Goal: Information Seeking & Learning: Check status

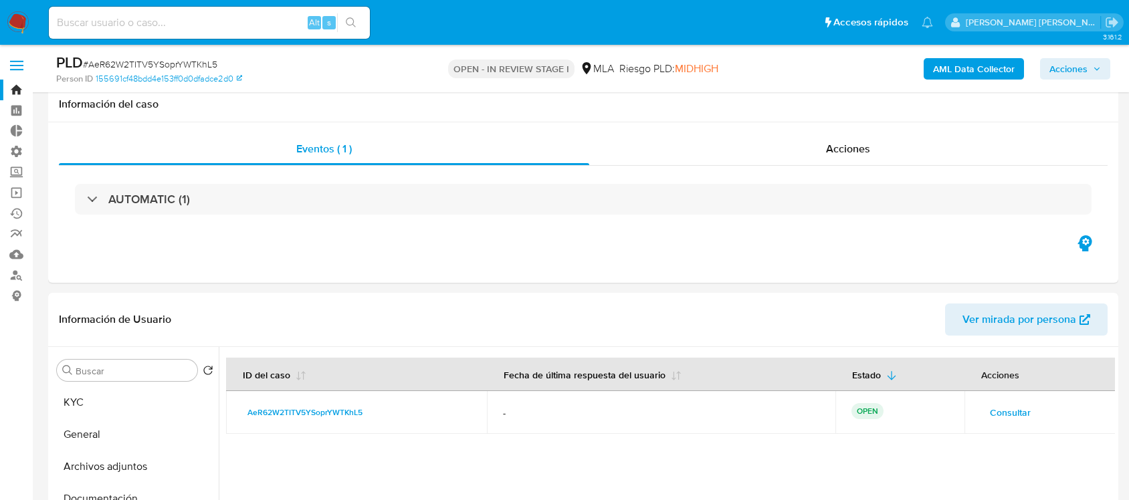
select select "10"
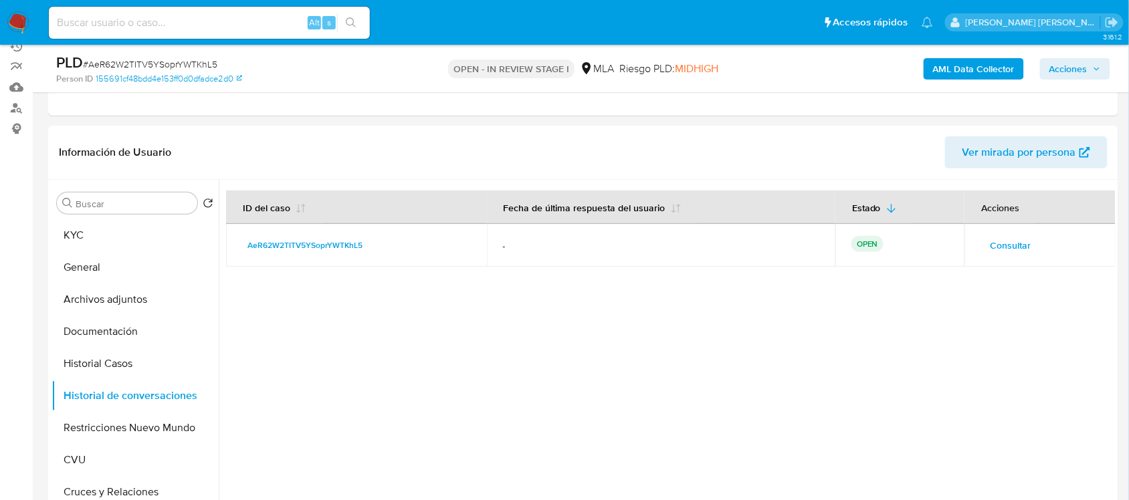
click at [184, 17] on input at bounding box center [209, 22] width 321 height 17
paste input "311328383"
type input "311328383"
click at [349, 22] on icon "search-icon" at bounding box center [351, 22] width 11 height 11
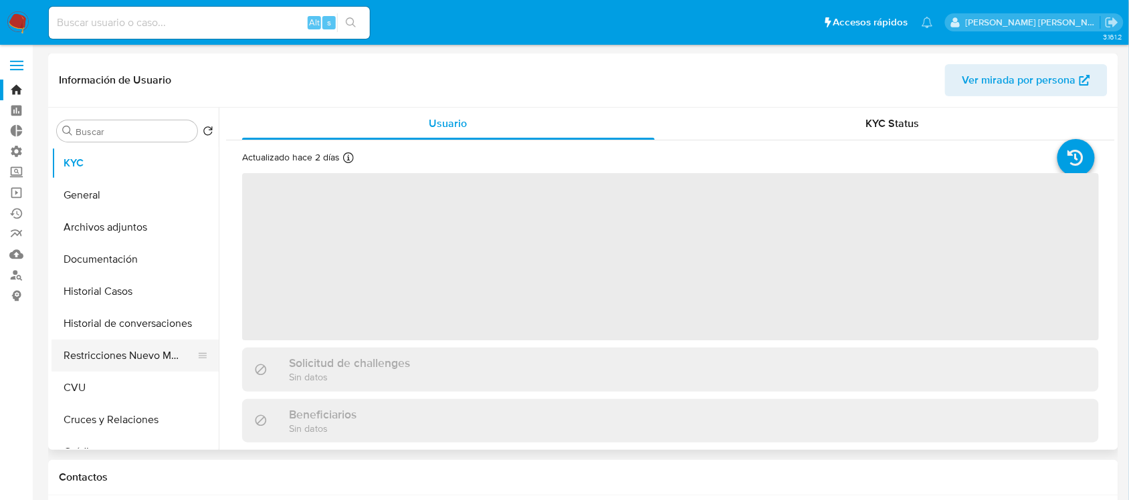
click at [142, 350] on button "Restricciones Nuevo Mundo" at bounding box center [129, 356] width 156 height 32
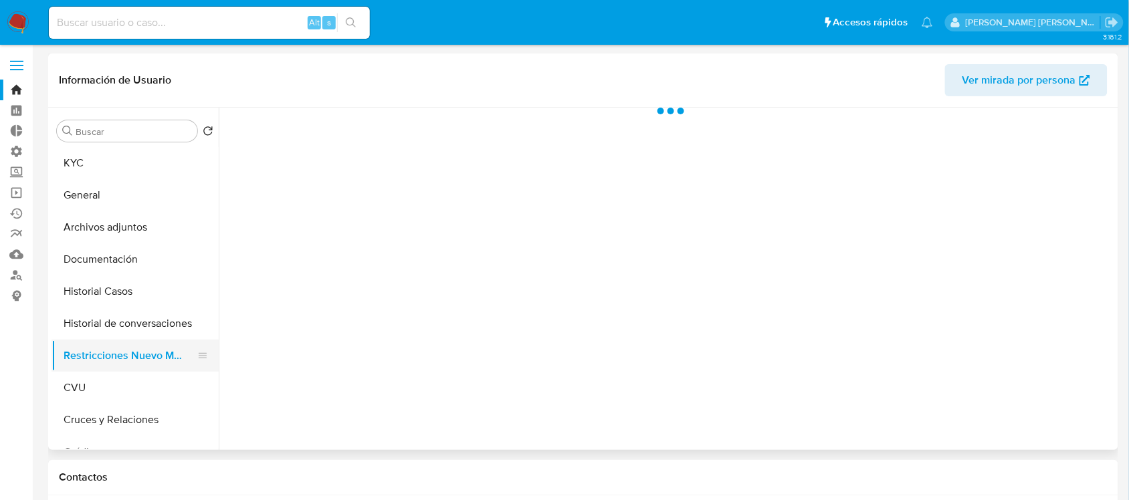
select select "10"
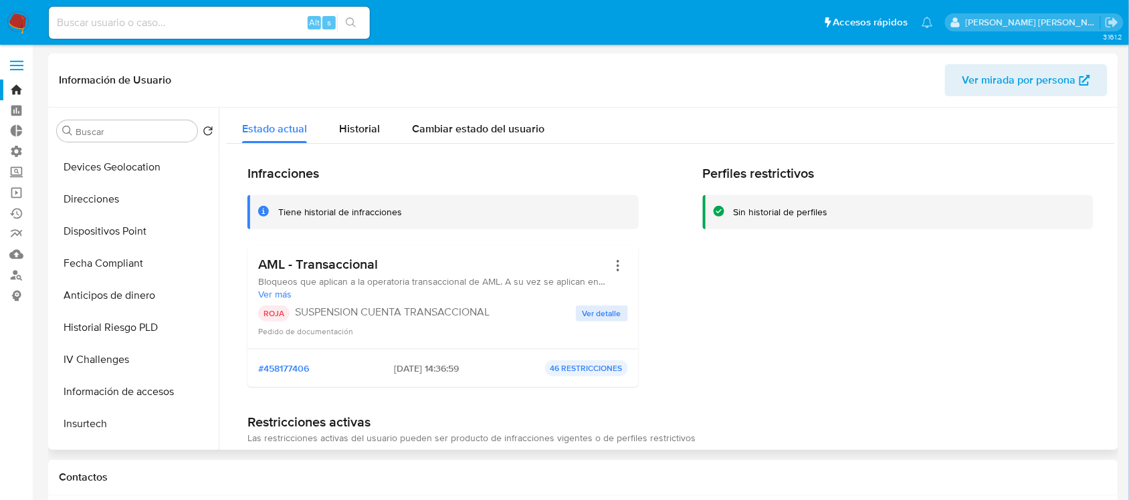
scroll to position [669, 0]
click at [150, 222] on button "Lista Interna" at bounding box center [129, 233] width 156 height 32
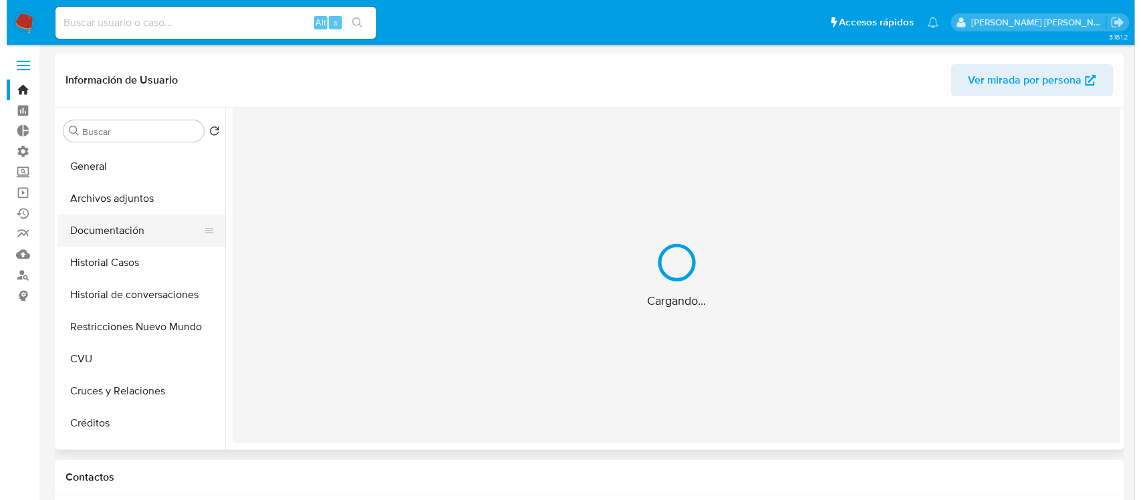
scroll to position [0, 0]
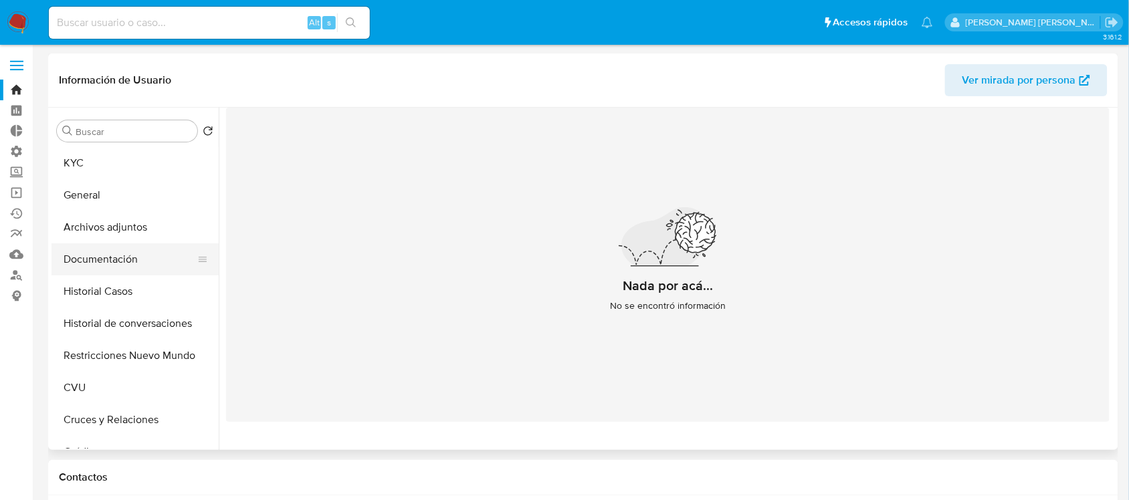
click at [145, 253] on button "Documentación" at bounding box center [129, 259] width 156 height 32
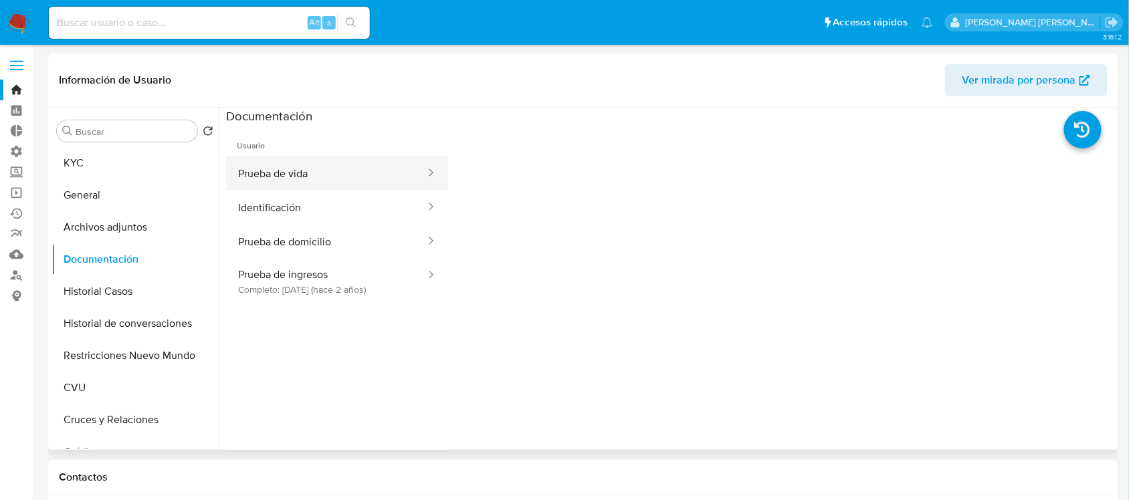
click at [312, 172] on button "Prueba de vida" at bounding box center [326, 173] width 201 height 34
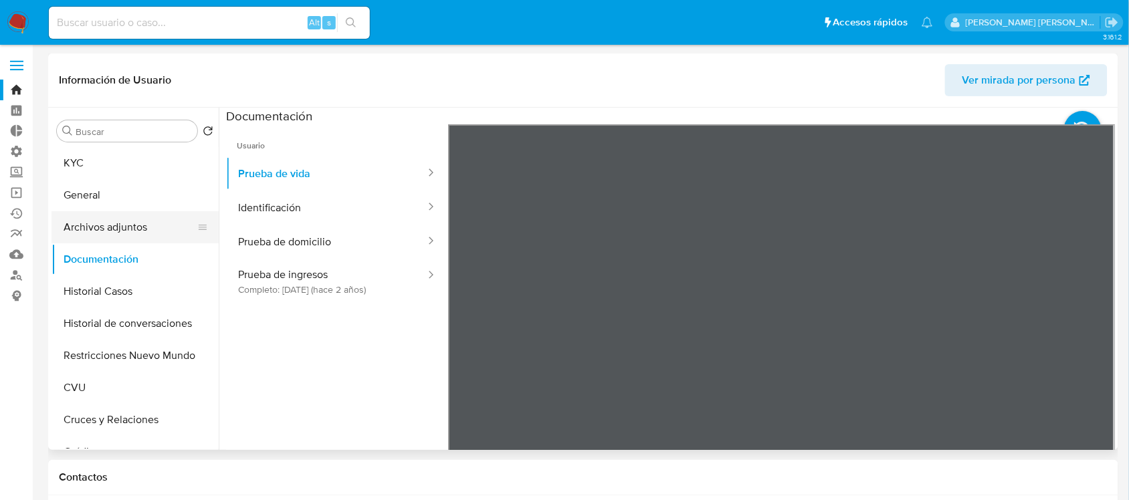
click at [154, 229] on button "Archivos adjuntos" at bounding box center [129, 227] width 156 height 32
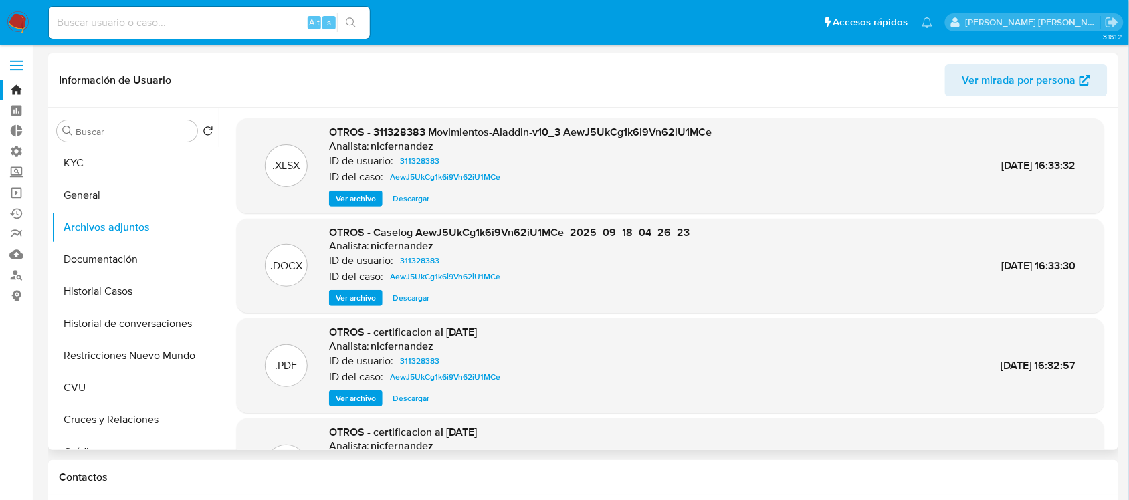
click at [362, 300] on span "Ver archivo" at bounding box center [356, 298] width 40 height 13
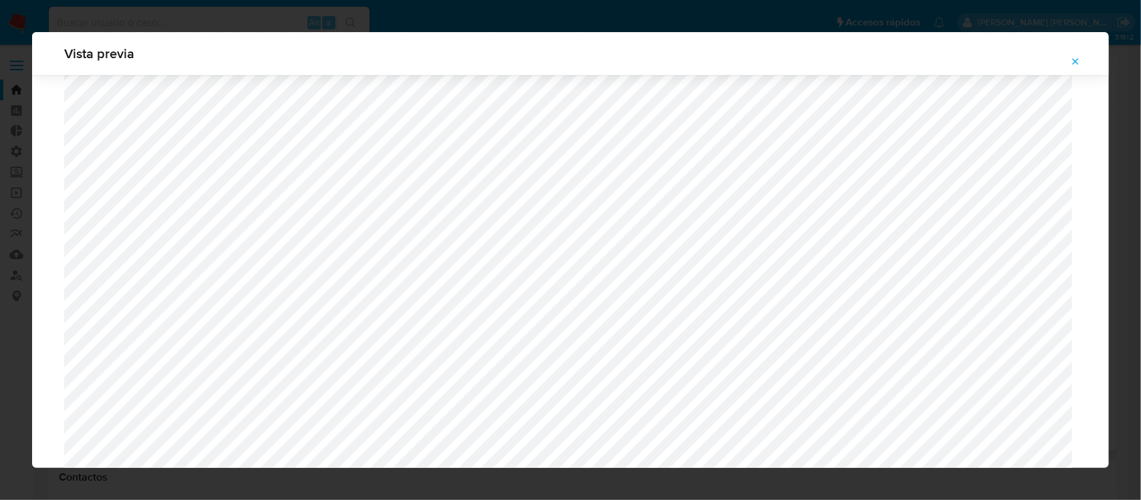
scroll to position [1311, 0]
click at [1119, 266] on div "Vista previa" at bounding box center [570, 250] width 1141 height 500
click at [1075, 45] on div "Vista previa" at bounding box center [570, 53] width 1077 height 43
click at [1077, 58] on icon "Attachment preview" at bounding box center [1076, 61] width 11 height 11
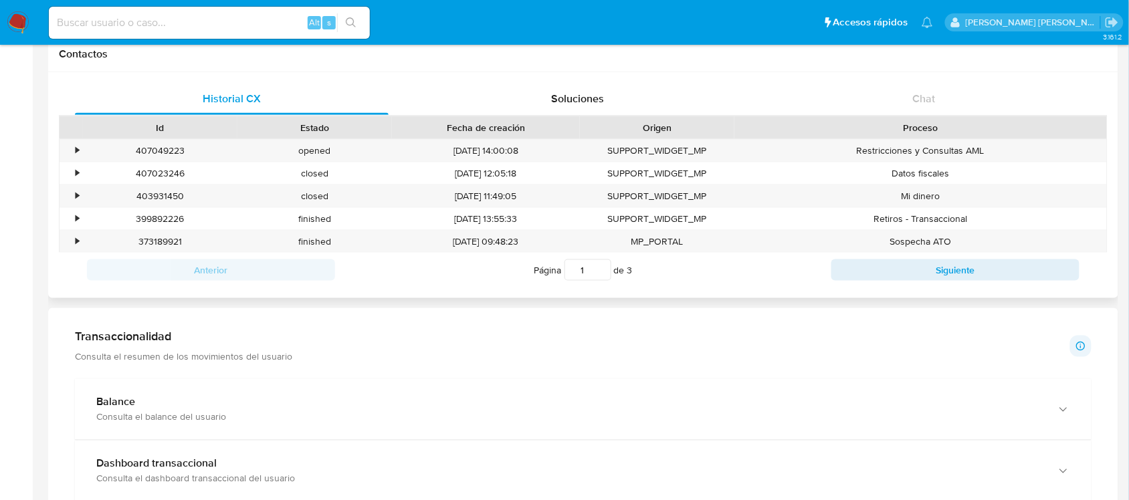
scroll to position [418, 0]
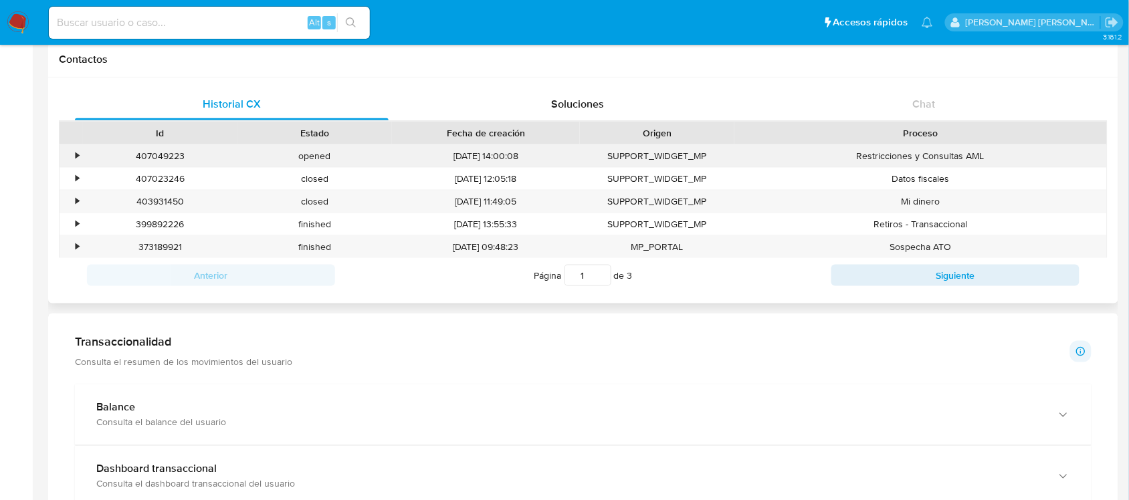
click at [71, 155] on div "•" at bounding box center [71, 156] width 23 height 22
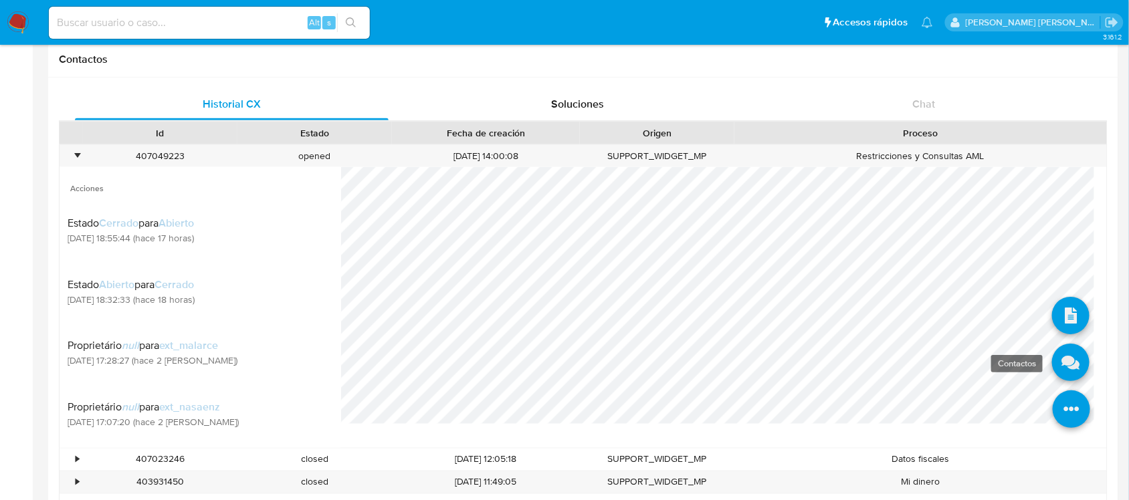
click at [1053, 352] on icon at bounding box center [1070, 362] width 37 height 37
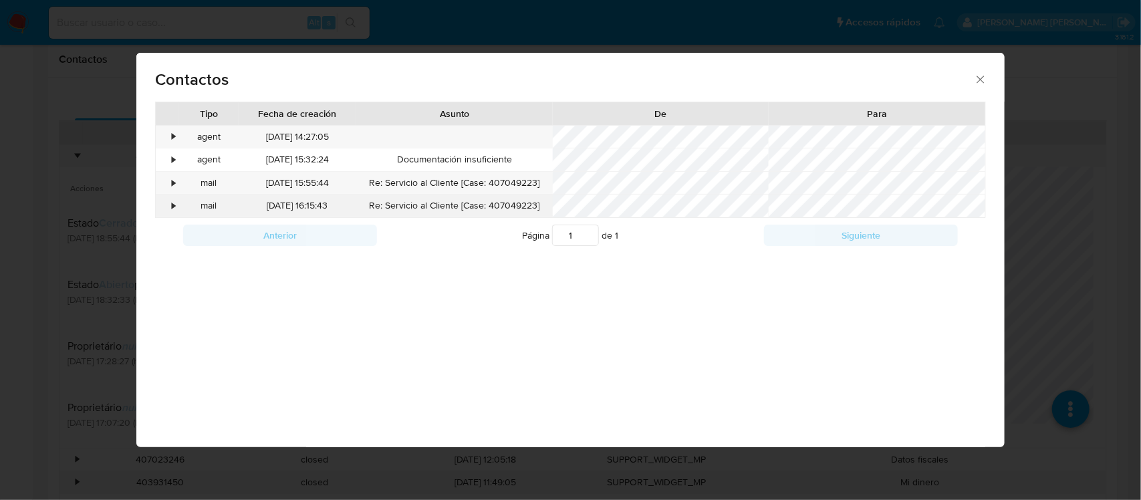
click at [165, 209] on div "•" at bounding box center [167, 206] width 23 height 23
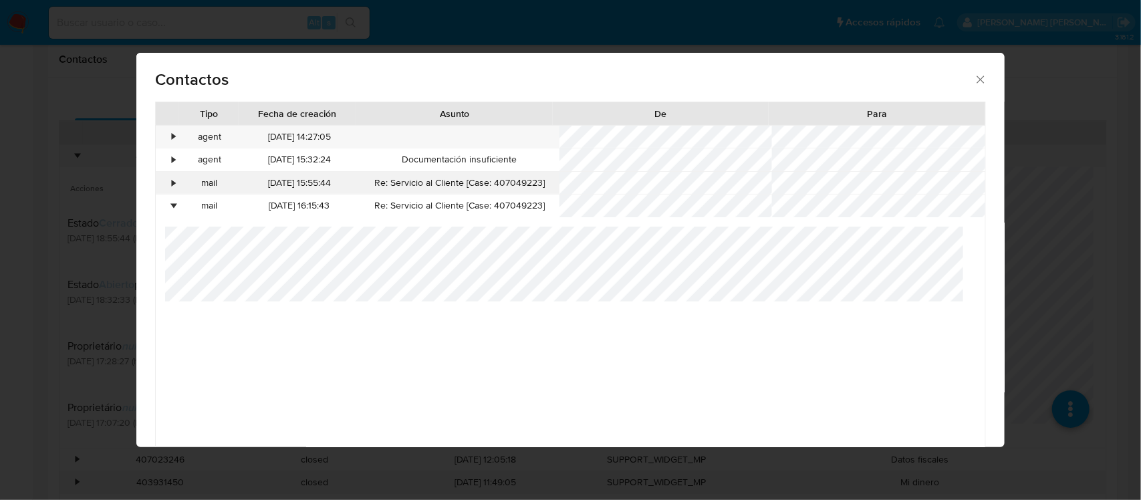
click at [167, 183] on div "•" at bounding box center [167, 183] width 23 height 23
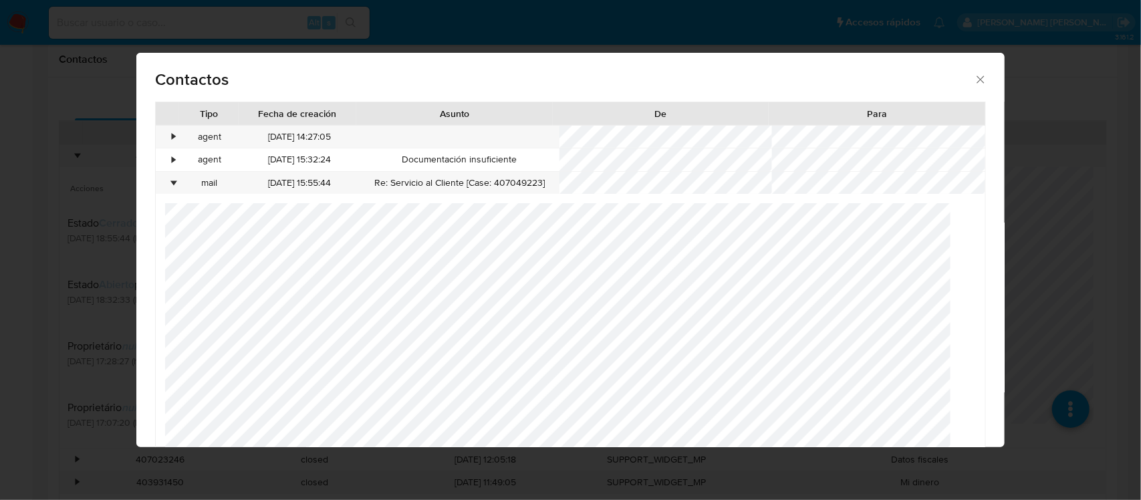
click at [974, 75] on icon "close" at bounding box center [980, 79] width 13 height 13
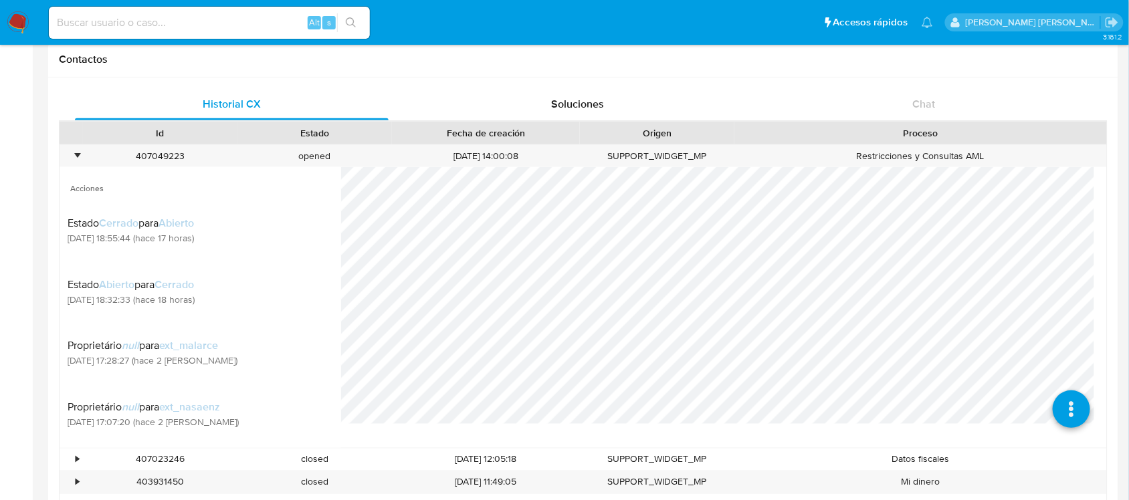
click at [23, 18] on img at bounding box center [18, 22] width 23 height 23
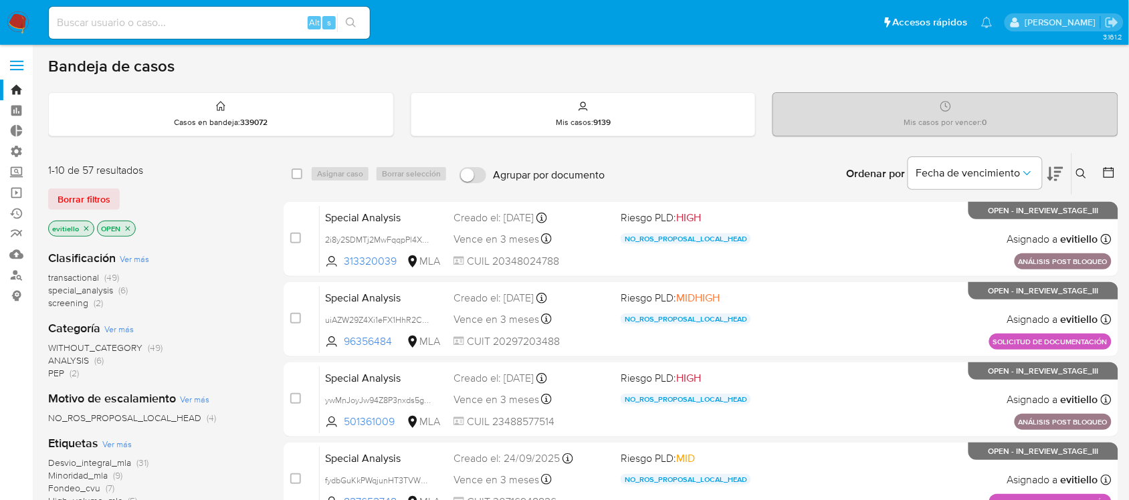
click at [243, 27] on input at bounding box center [209, 22] width 321 height 17
click at [358, 21] on button "search-icon" at bounding box center [350, 22] width 27 height 19
click at [225, 20] on input at bounding box center [209, 22] width 321 height 17
paste input "AeR62W2TITV5YSoprYWTKhL5"
type input "AeR62W2TITV5YSoprYWTKhL5"
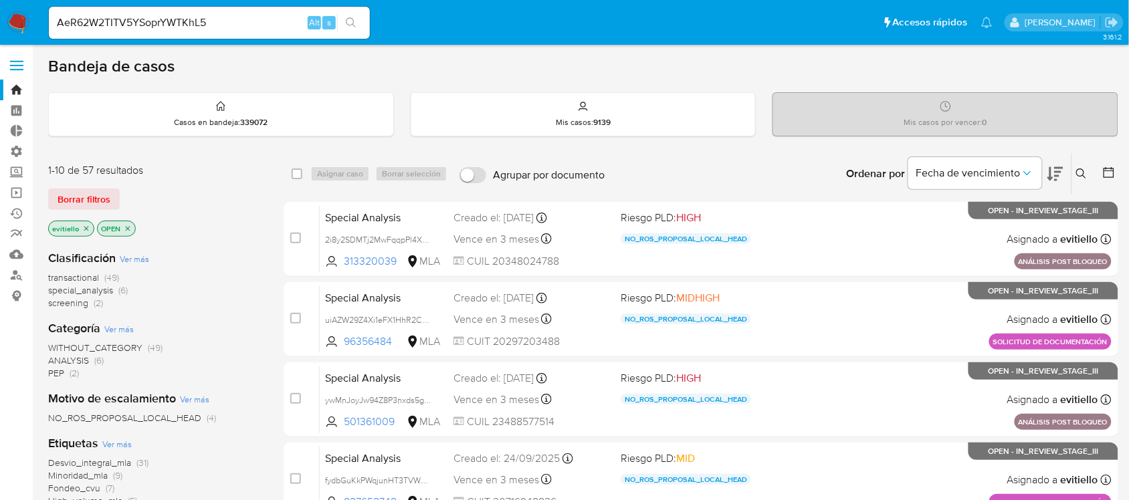
click at [359, 15] on button "search-icon" at bounding box center [350, 22] width 27 height 19
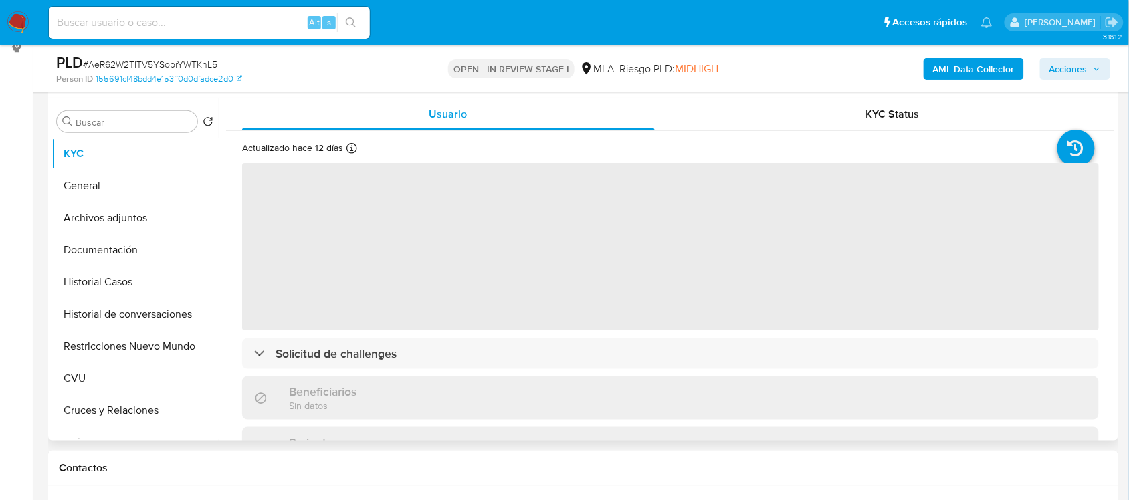
scroll to position [334, 0]
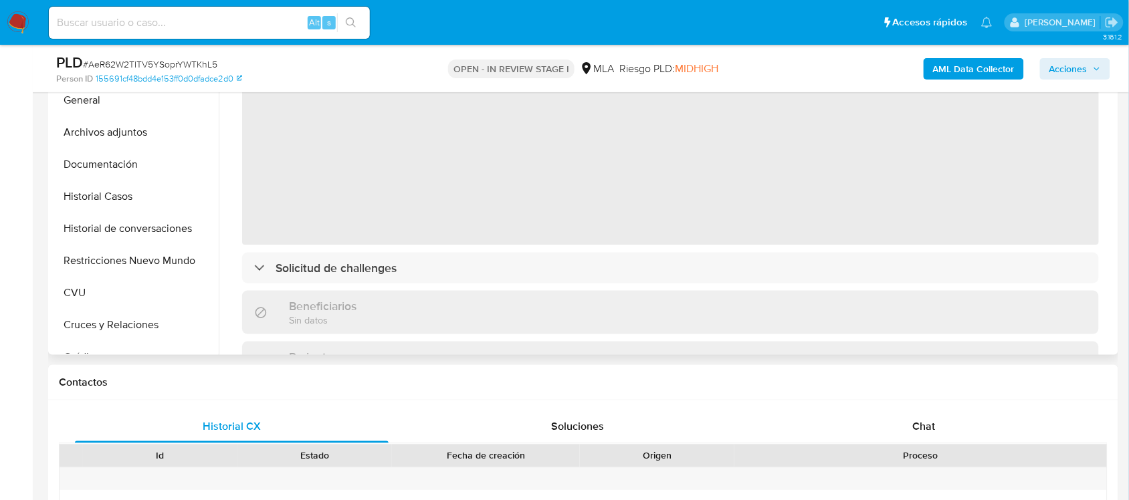
select select "10"
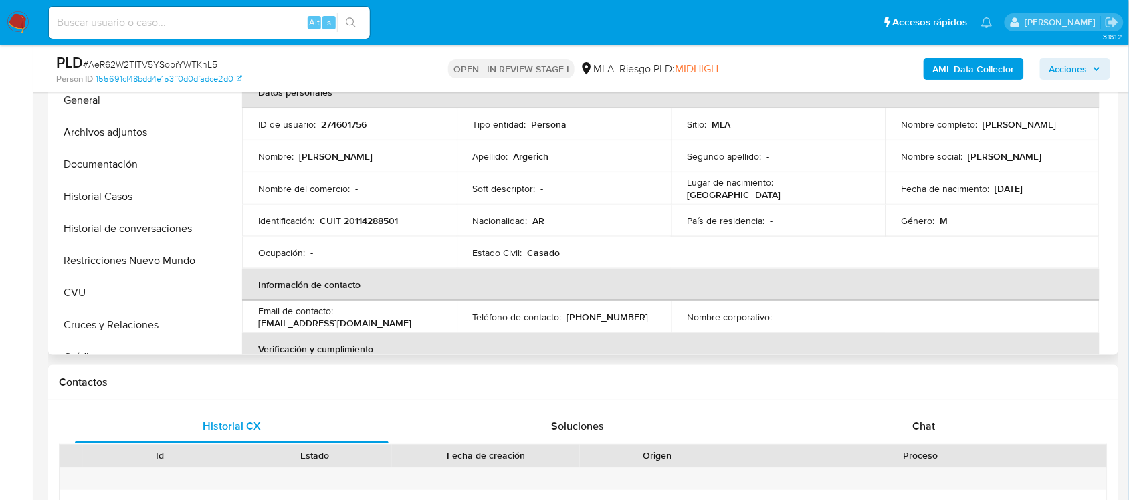
click at [378, 221] on p "CUIT 20114288501" at bounding box center [359, 221] width 78 height 12
copy p "20114288501"
click at [351, 128] on p "274601756" at bounding box center [343, 124] width 45 height 12
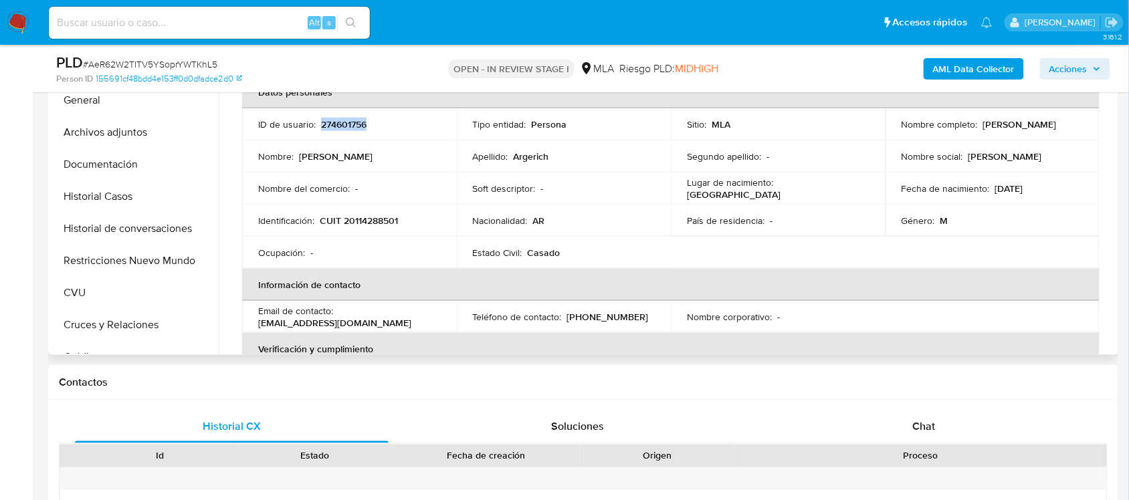
copy p "274601756"
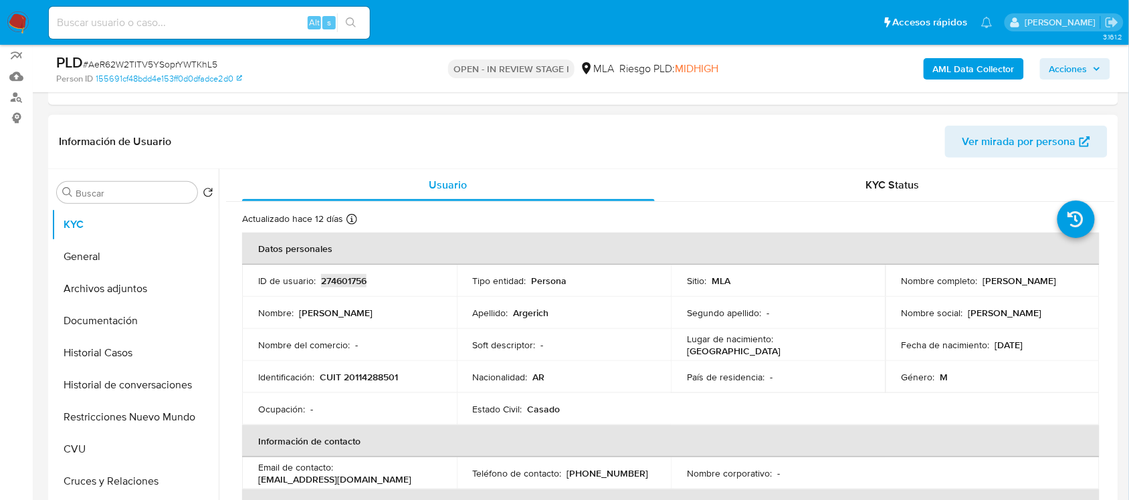
scroll to position [84, 0]
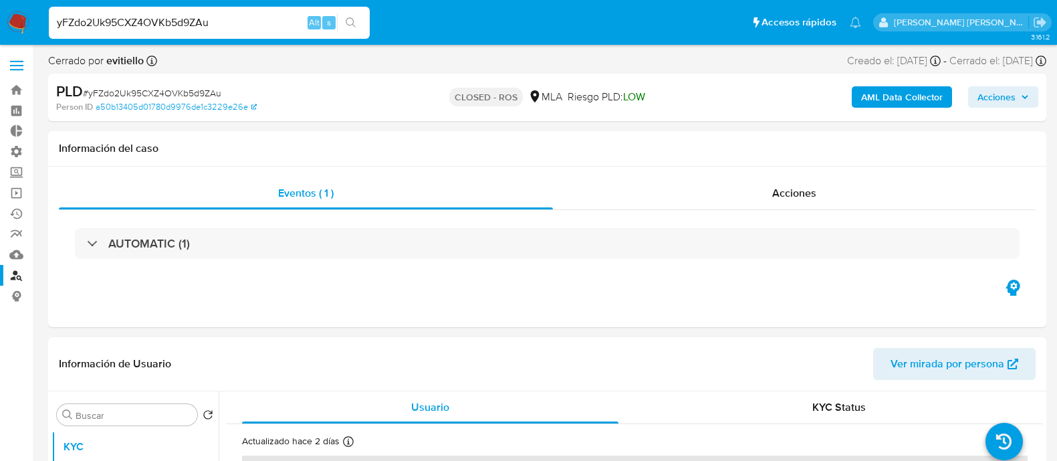
select select "10"
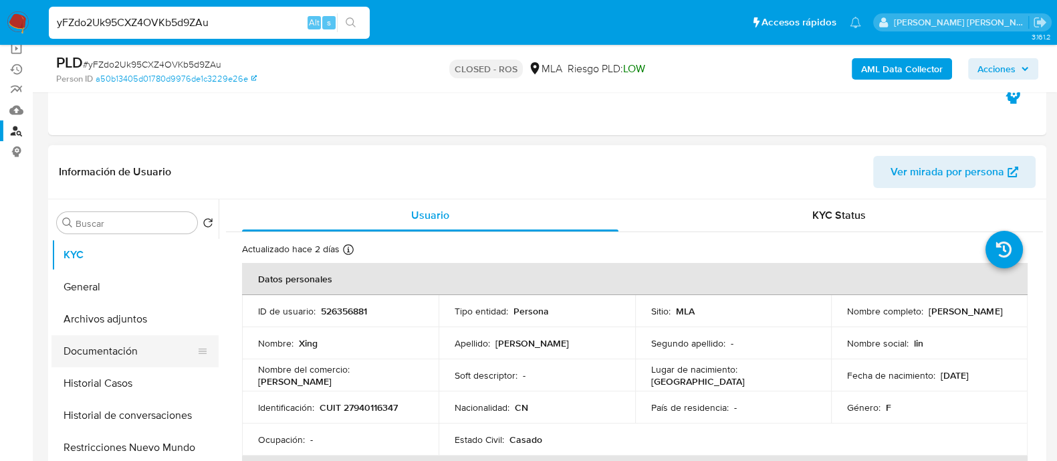
scroll to position [251, 0]
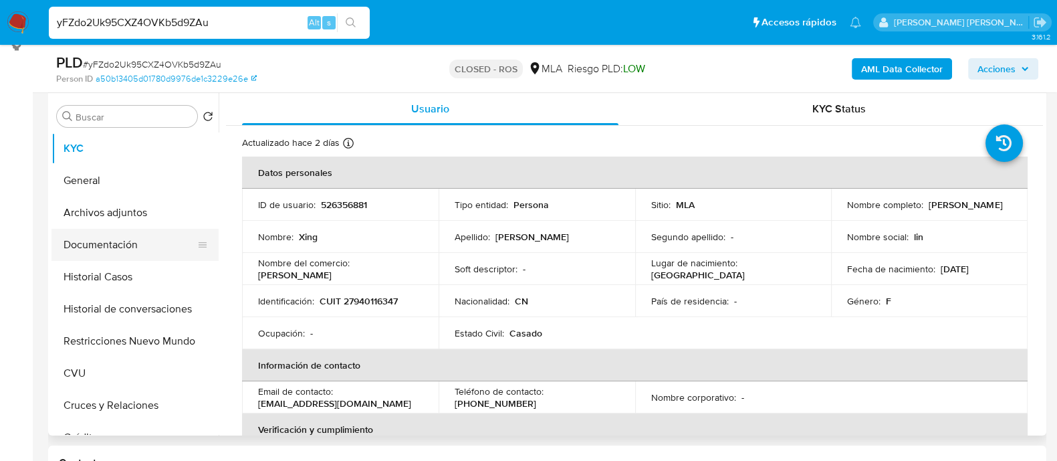
click at [105, 237] on button "Documentación" at bounding box center [129, 245] width 156 height 32
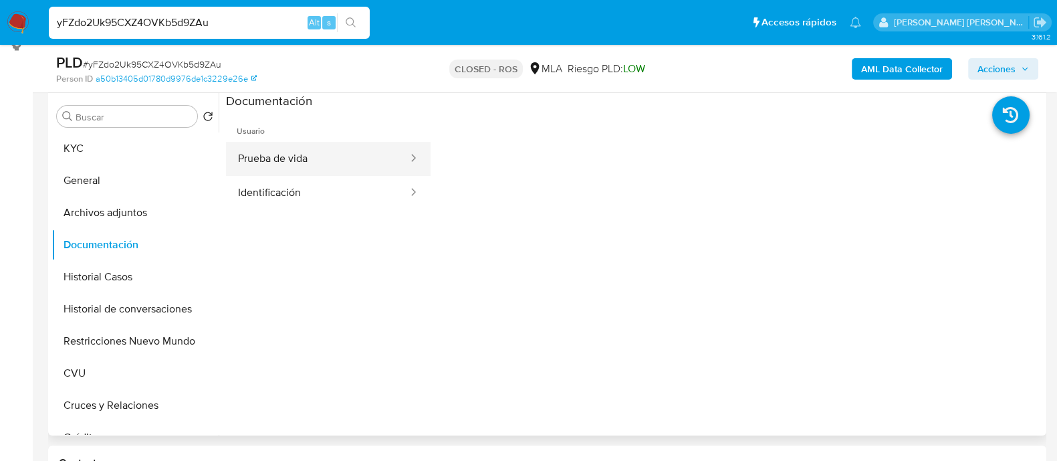
click at [314, 167] on button "Prueba de vida" at bounding box center [317, 159] width 183 height 34
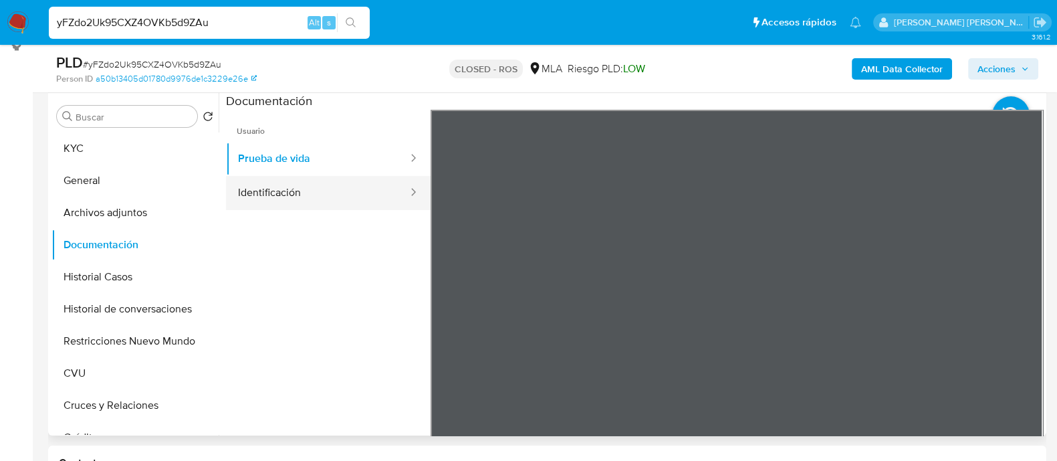
click at [317, 202] on button "Identificación" at bounding box center [317, 193] width 183 height 34
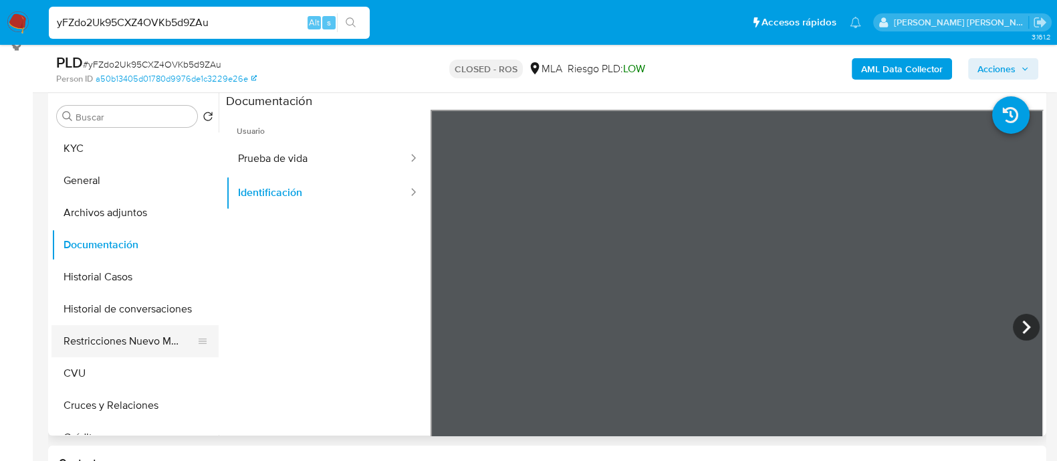
click at [100, 326] on button "Restricciones Nuevo Mundo" at bounding box center [129, 341] width 156 height 32
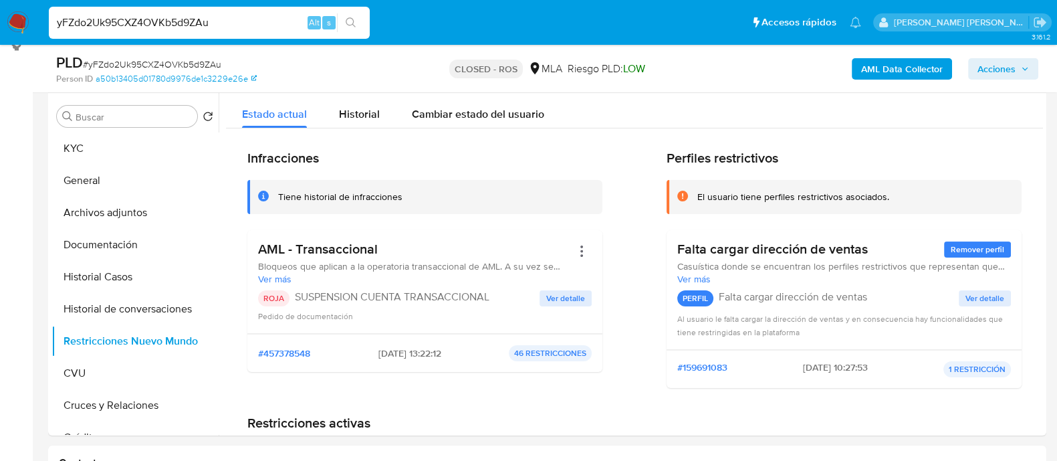
click at [17, 26] on img at bounding box center [18, 22] width 23 height 23
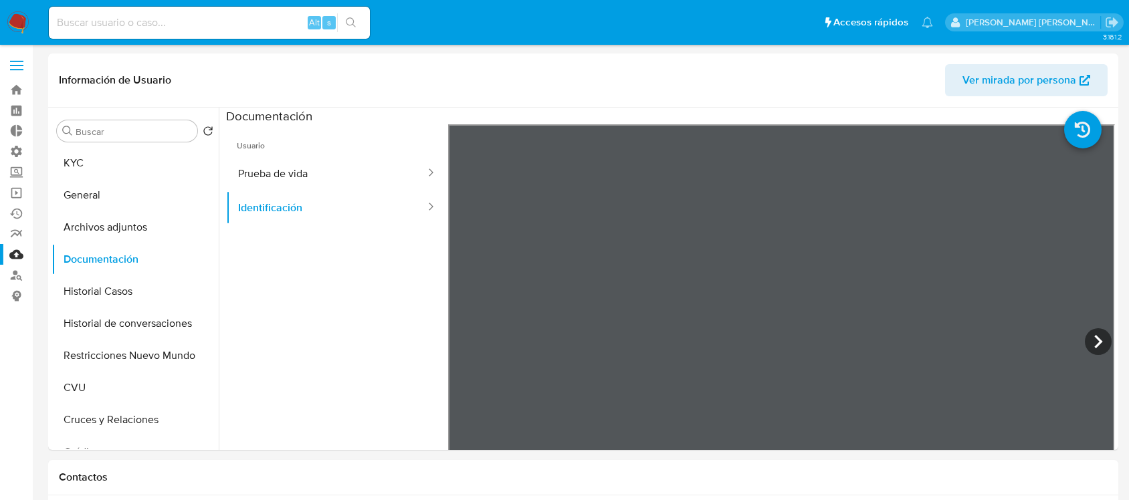
select select "10"
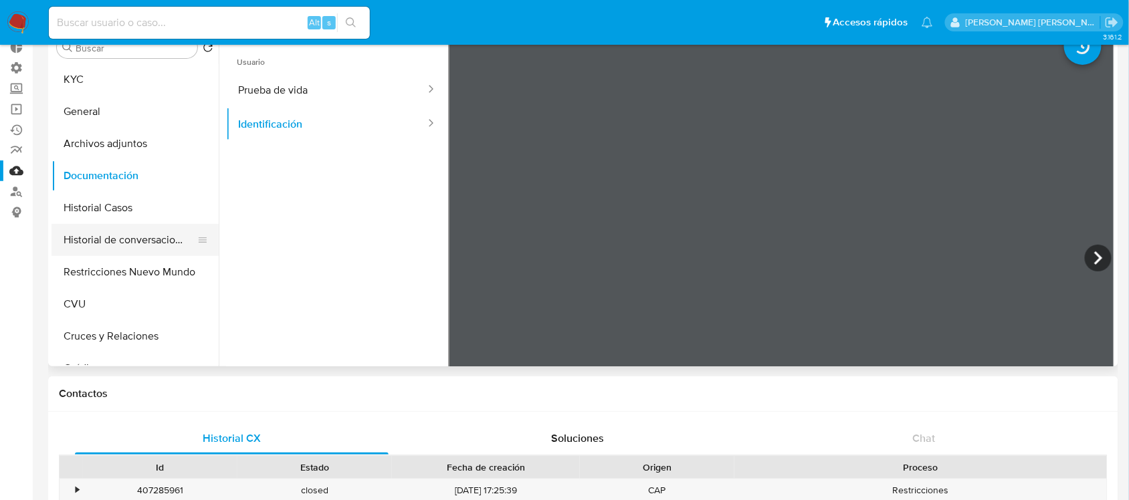
click at [147, 242] on button "Historial de conversaciones" at bounding box center [129, 240] width 156 height 32
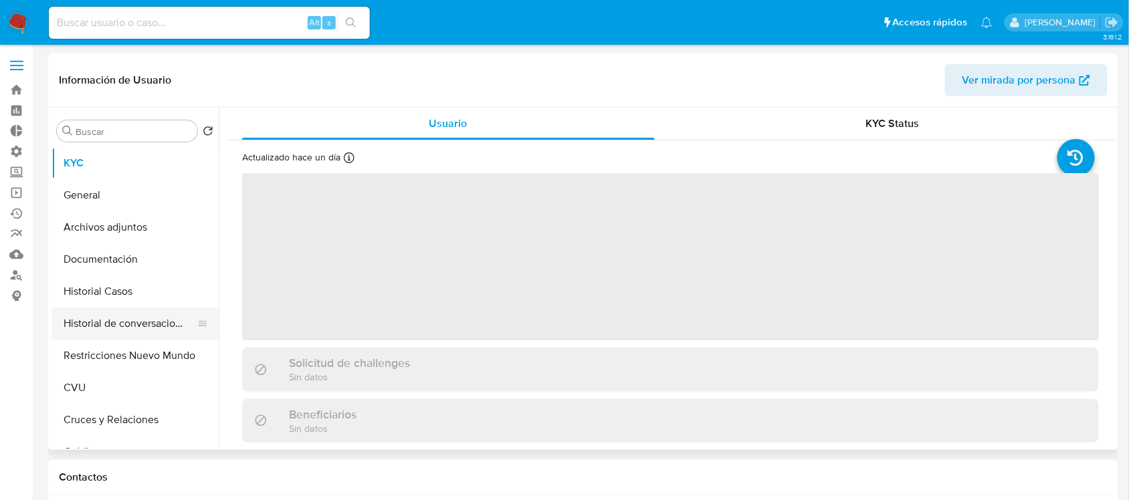
click at [154, 332] on button "Historial de conversaciones" at bounding box center [129, 324] width 156 height 32
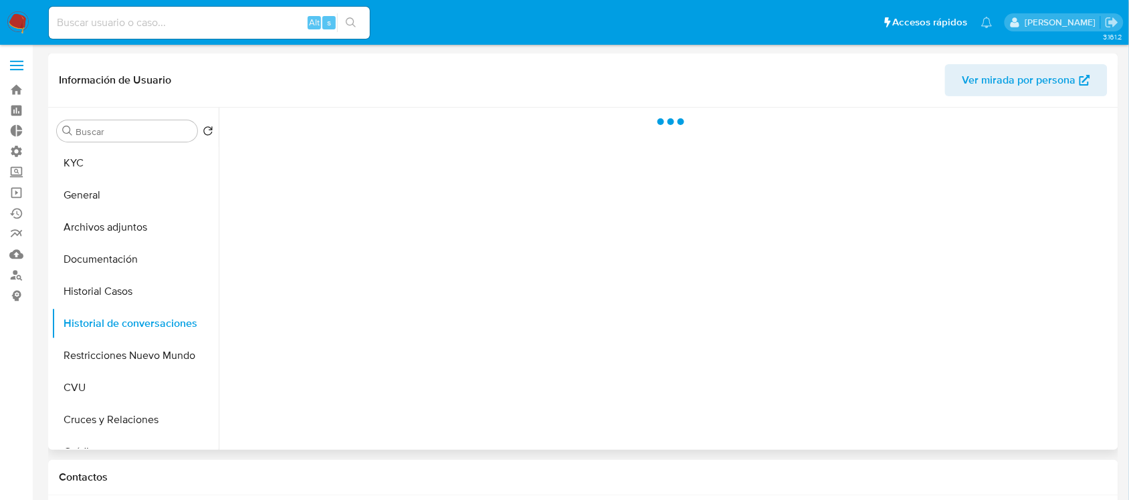
select select "10"
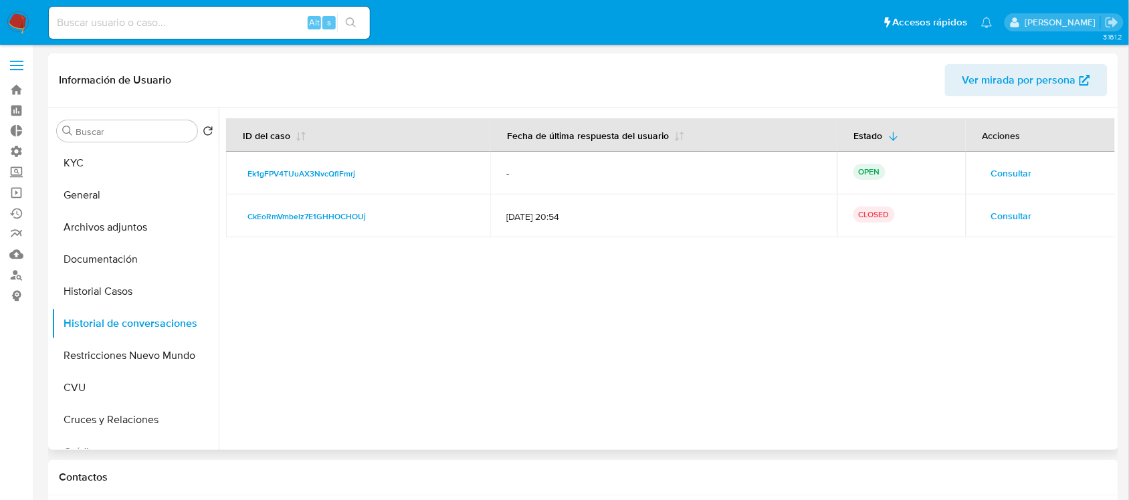
click at [994, 171] on span "Consultar" at bounding box center [1011, 173] width 41 height 19
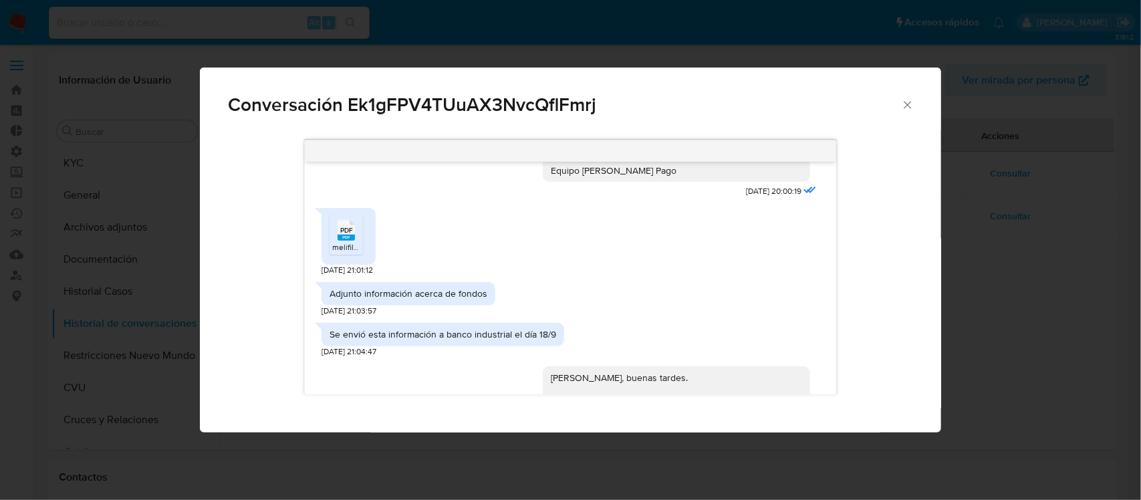
scroll to position [413, 0]
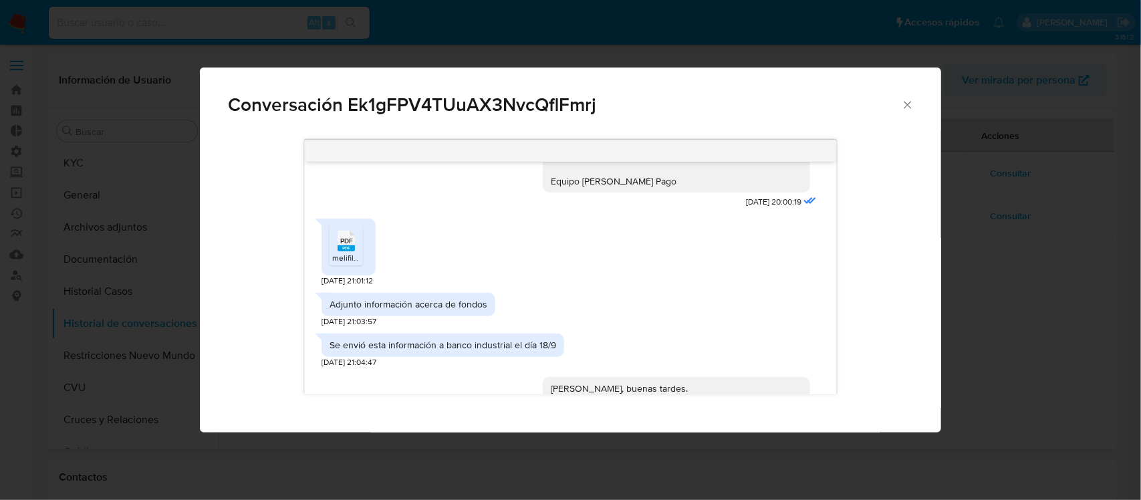
click at [232, 15] on div "Conversación Ek1gFPV4TUuAX3NvcQflFmrj Buenos días, En función de las operacione…" at bounding box center [570, 250] width 1141 height 500
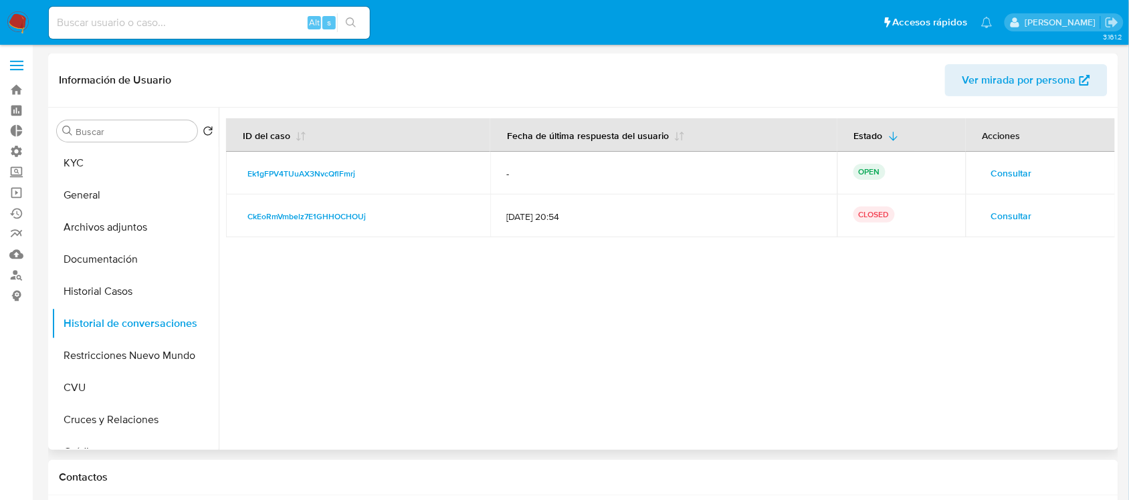
click at [1010, 161] on td "Consultar" at bounding box center [1041, 173] width 150 height 43
click at [1010, 211] on span "Consultar" at bounding box center [1011, 216] width 41 height 19
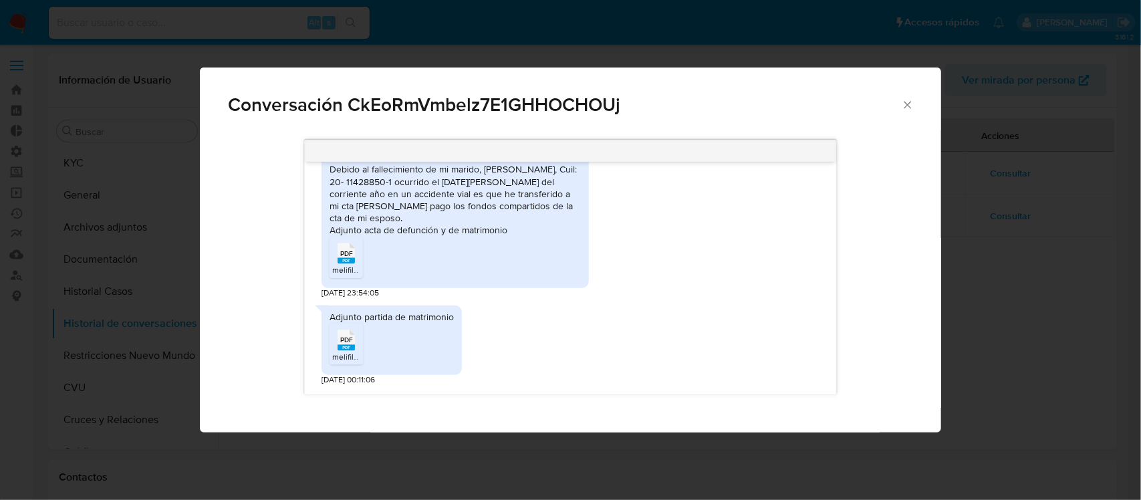
scroll to position [1216, 0]
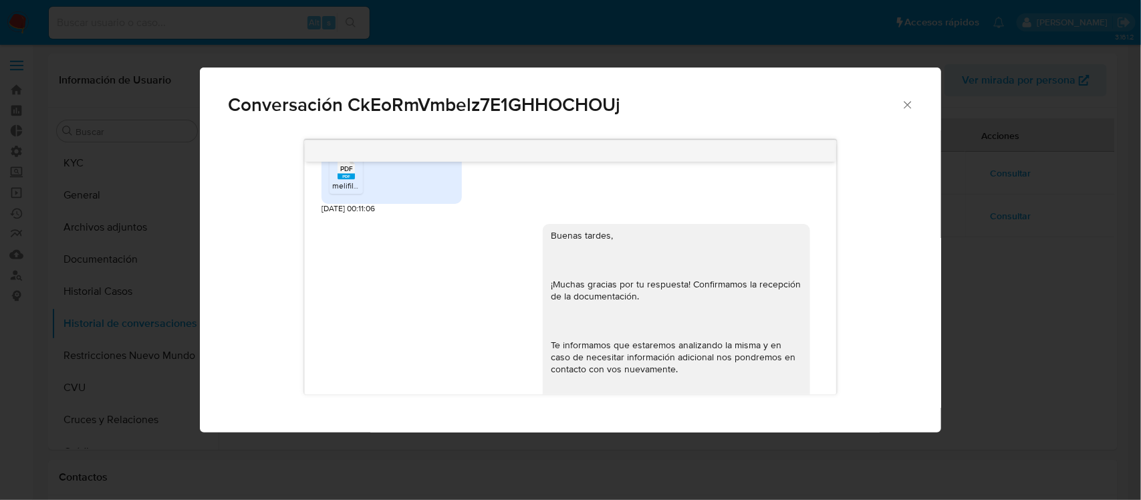
click at [350, 180] on rect "Comunicación" at bounding box center [346, 177] width 17 height 6
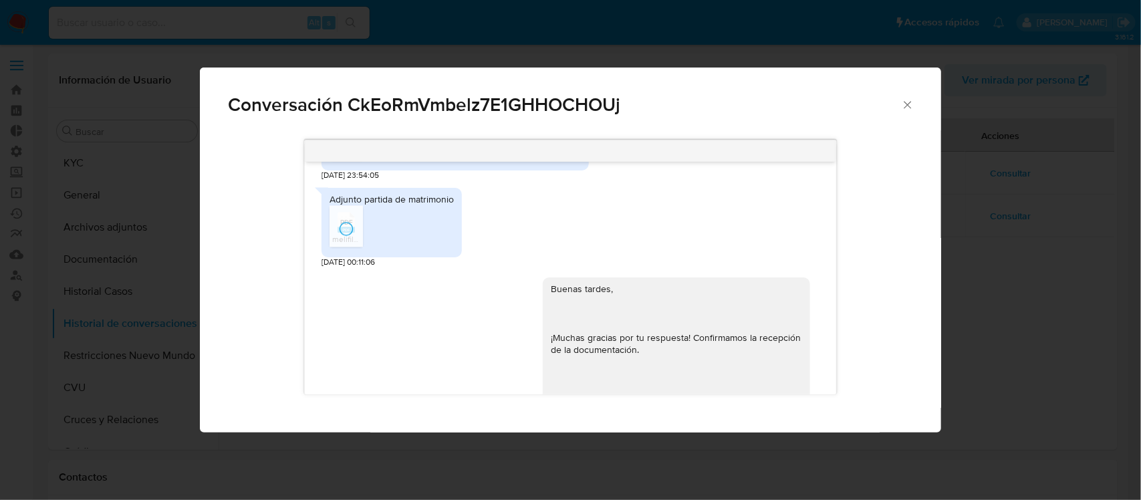
scroll to position [1132, 0]
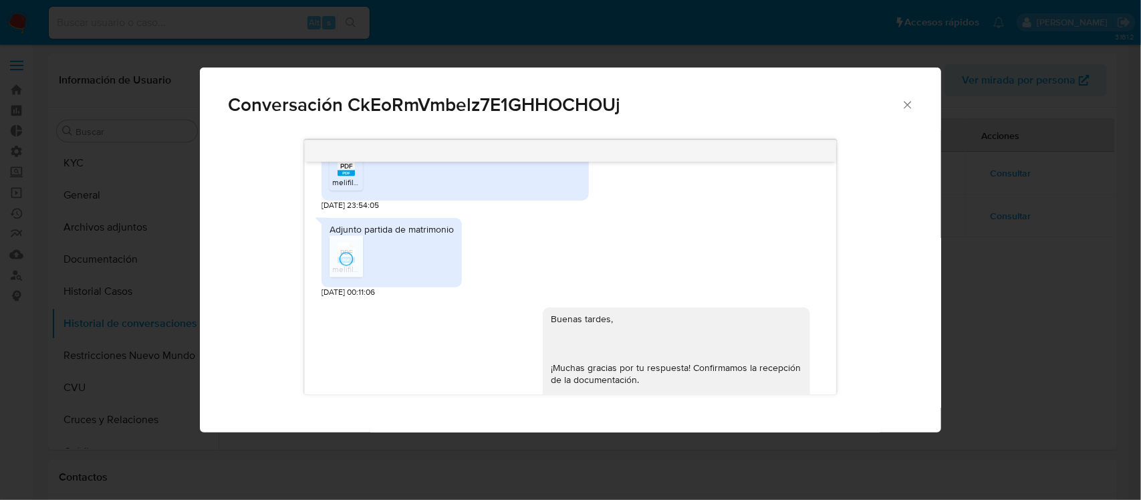
click at [356, 189] on span "melifile7479642379413022244.pdf" at bounding box center [394, 182] width 124 height 11
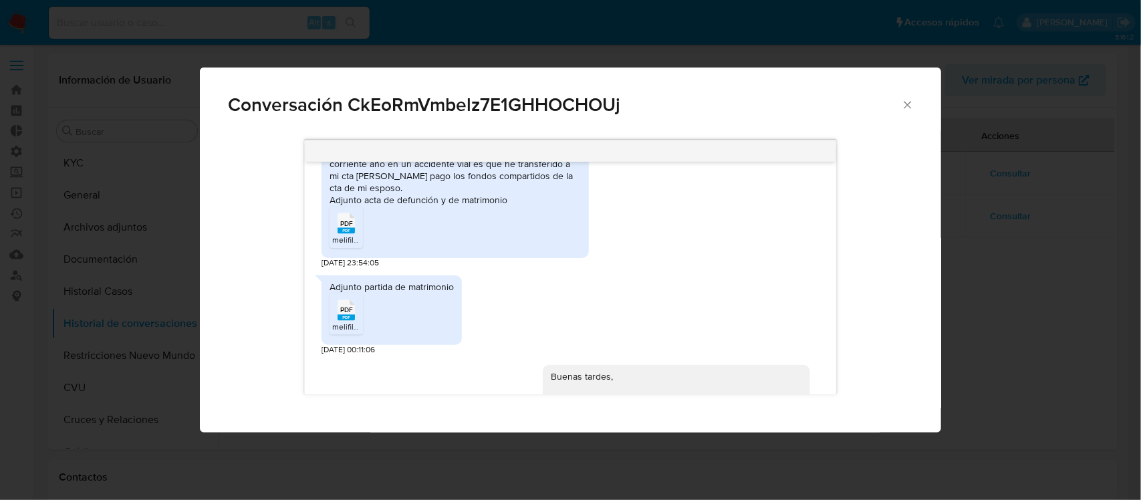
scroll to position [1049, 0]
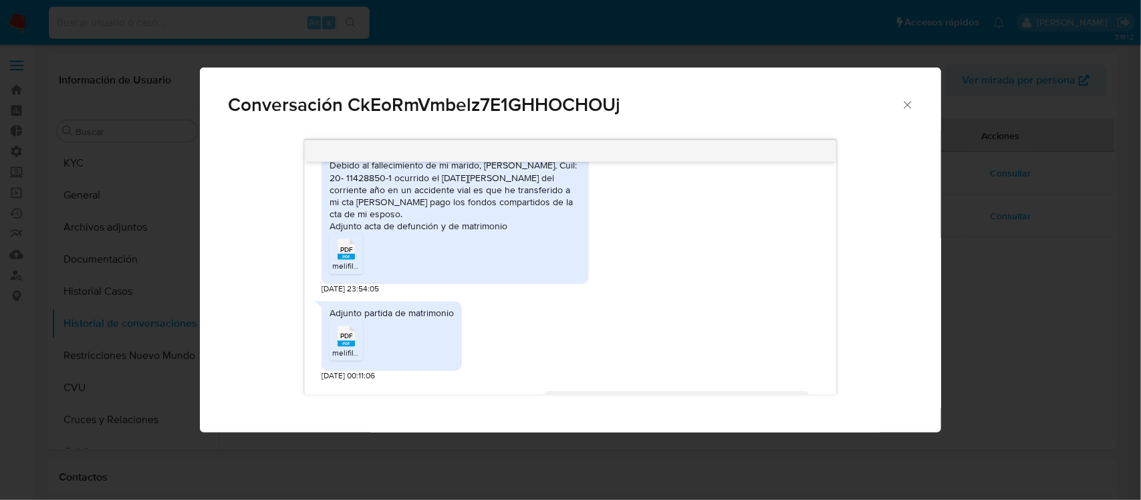
click at [905, 107] on icon "Cerrar" at bounding box center [907, 104] width 13 height 13
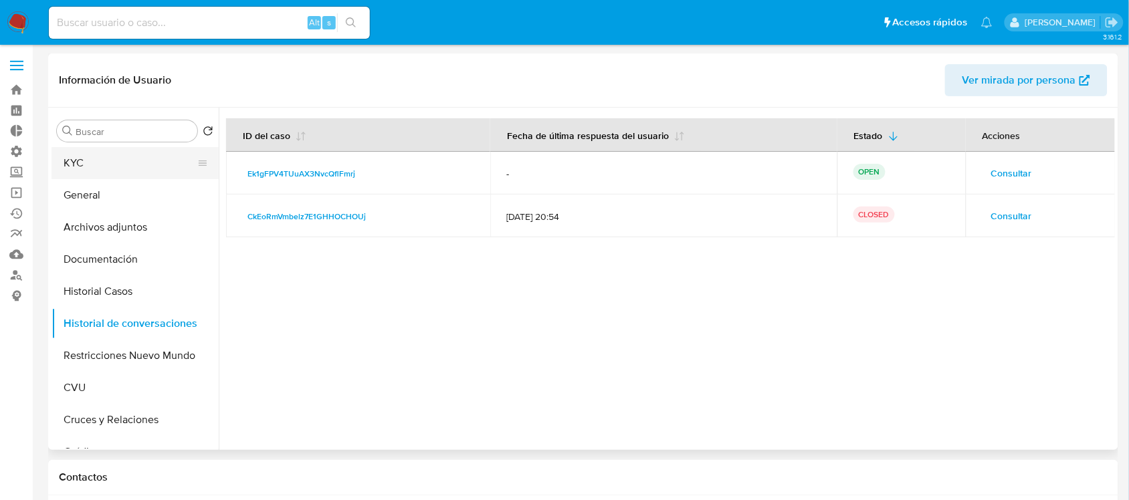
click at [132, 162] on button "KYC" at bounding box center [129, 163] width 156 height 32
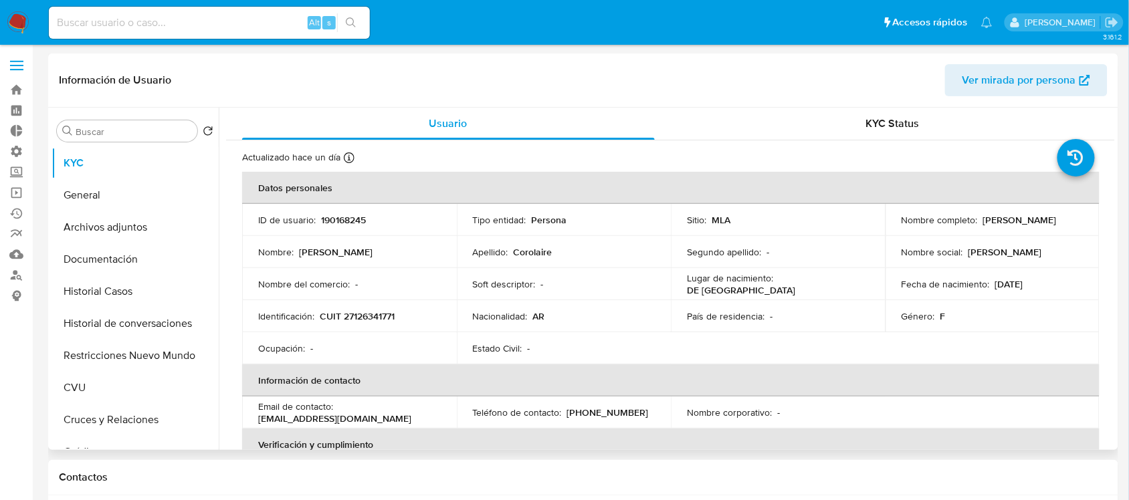
drag, startPoint x: 1020, startPoint y: 223, endPoint x: 889, endPoint y: 223, distance: 130.4
click at [889, 223] on td "Nombre completo : Monica Angela Corolaire" at bounding box center [992, 220] width 215 height 32
copy p "[PERSON_NAME] [PERSON_NAME] Corolaire"
click at [370, 311] on p "CUIT 27126341771" at bounding box center [357, 316] width 75 height 12
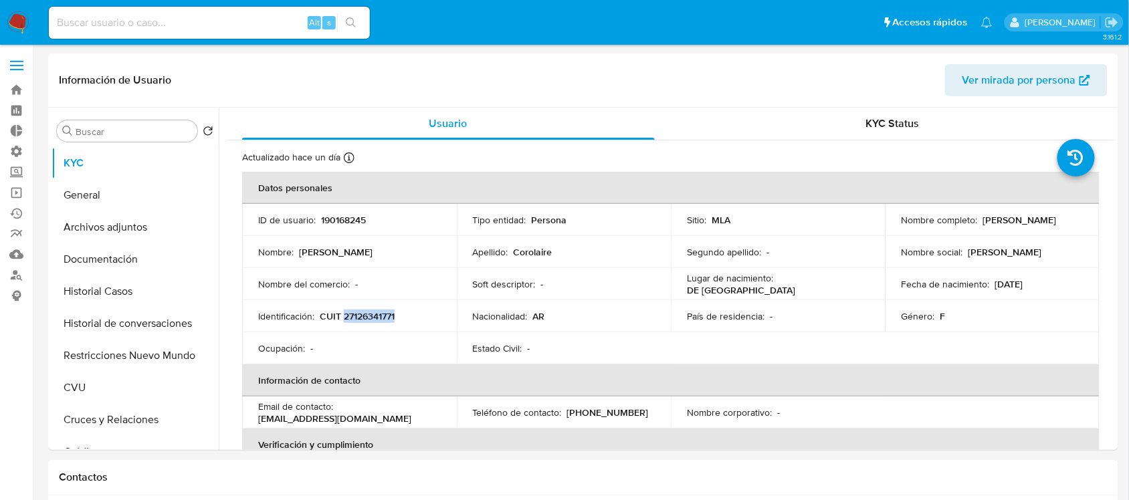
copy p "27126341771"
click at [162, 320] on button "Historial de conversaciones" at bounding box center [129, 324] width 156 height 32
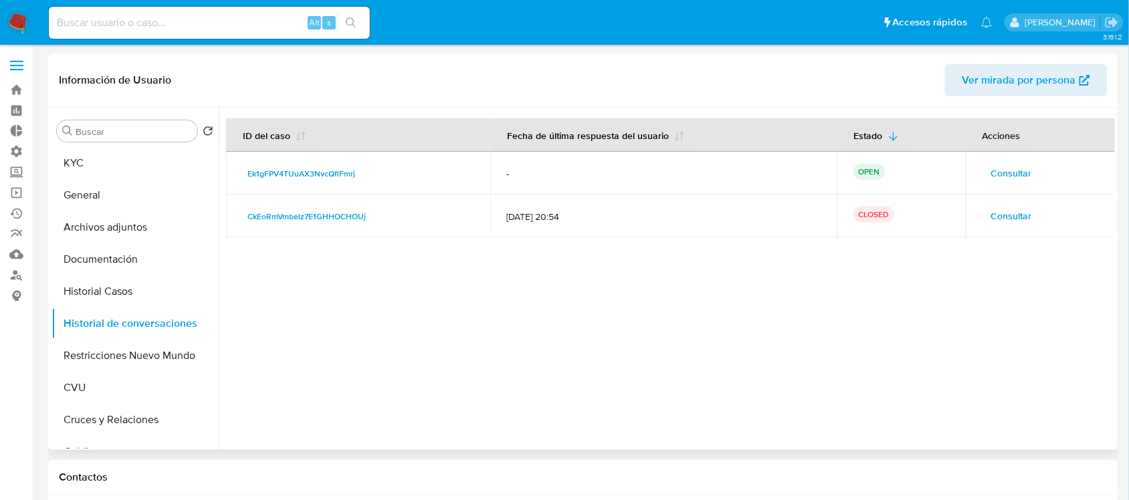
click at [1008, 169] on span "Consultar" at bounding box center [1011, 173] width 41 height 19
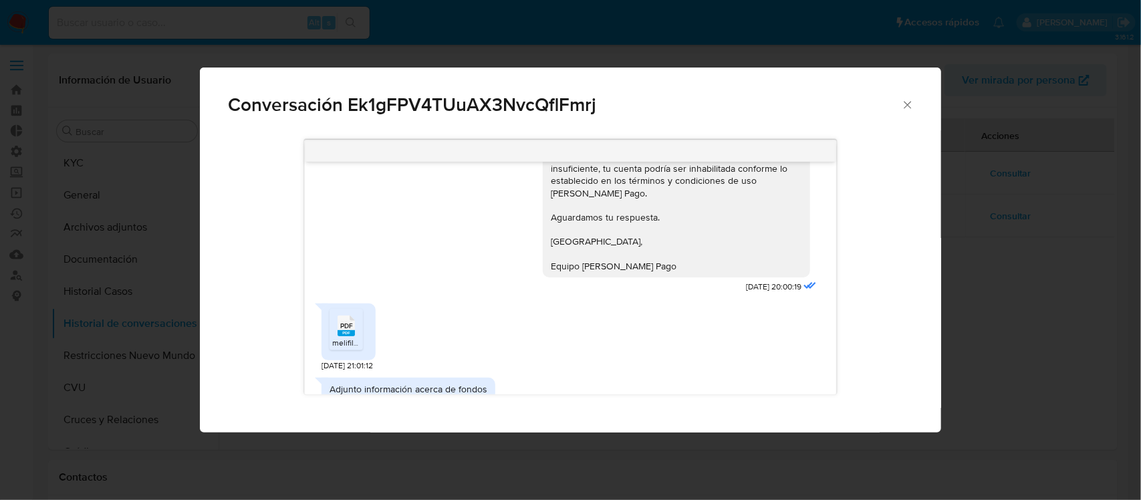
scroll to position [334, 0]
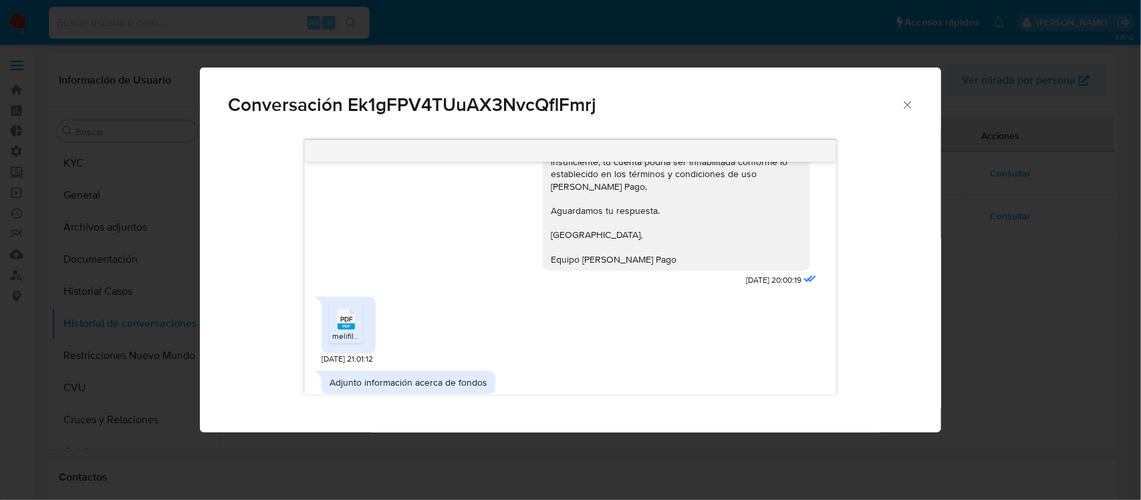
click at [1070, 249] on div "Conversación Ek1gFPV4TUuAX3NvcQflFmrj Buenos días, En función de las operacione…" at bounding box center [570, 250] width 1141 height 500
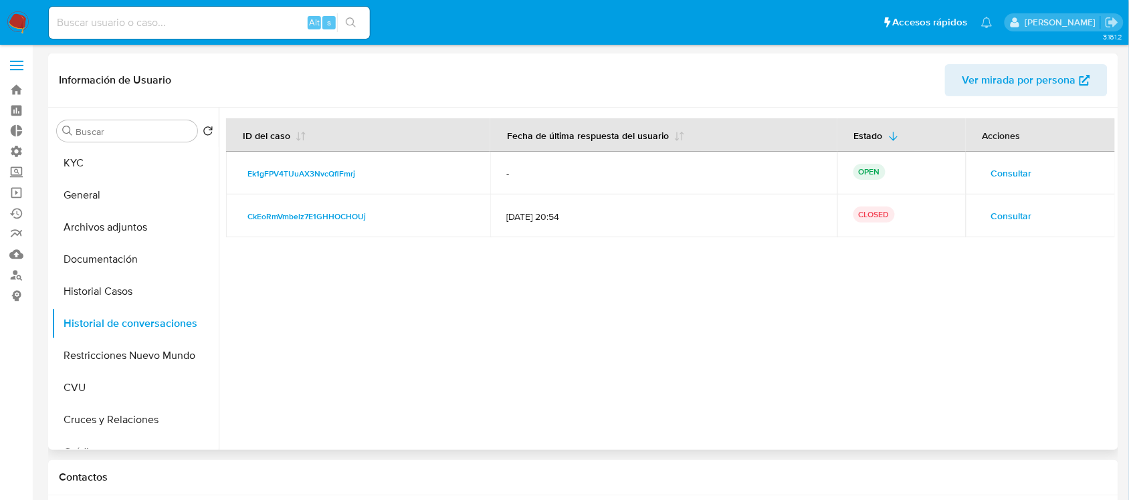
click at [1014, 209] on span "Consultar" at bounding box center [1011, 216] width 41 height 19
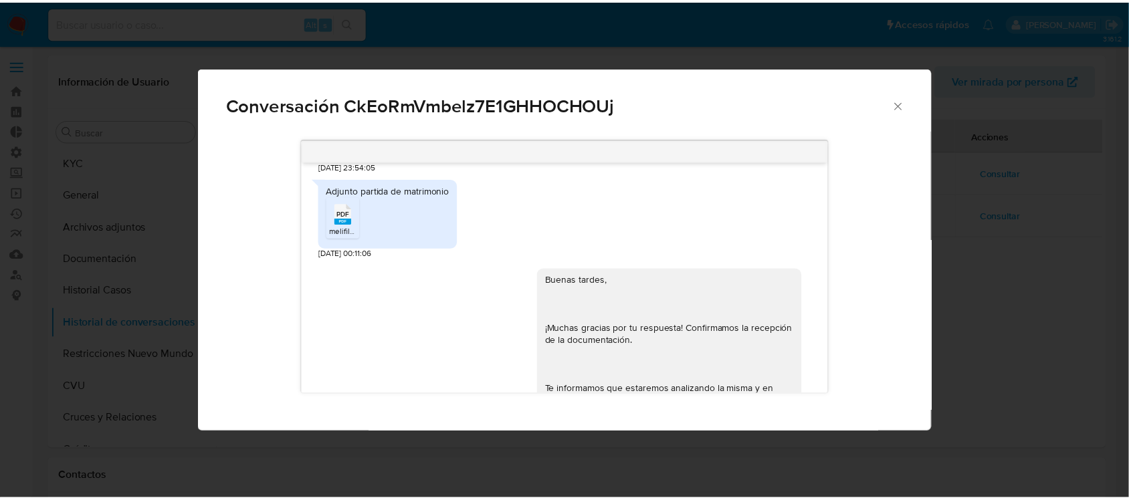
scroll to position [1049, 0]
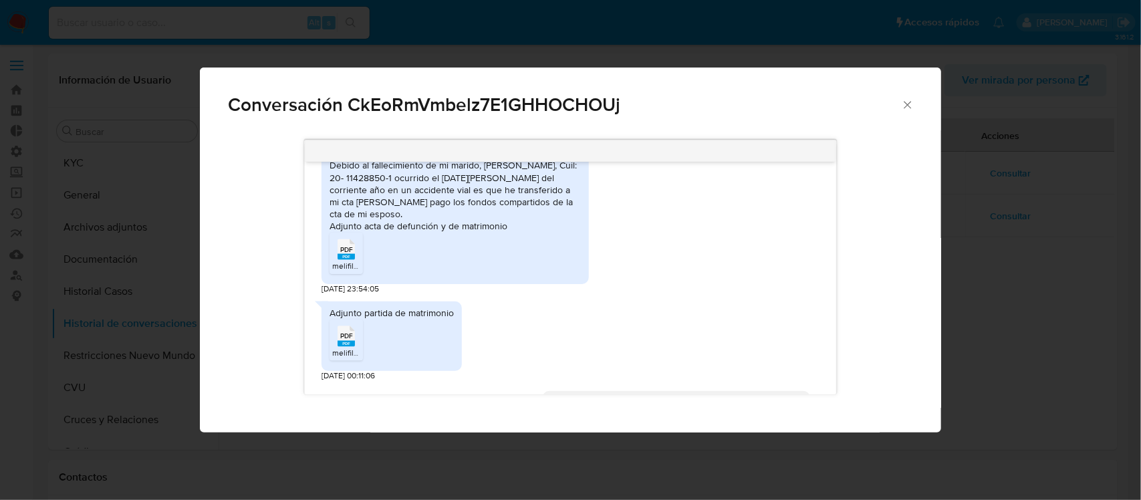
click at [193, 23] on div "Conversación CkEoRmVmbelz7E1GHHOCHOUj 17/07/2025 19:53:13 Hola, Esperamos que t…" at bounding box center [570, 250] width 1141 height 500
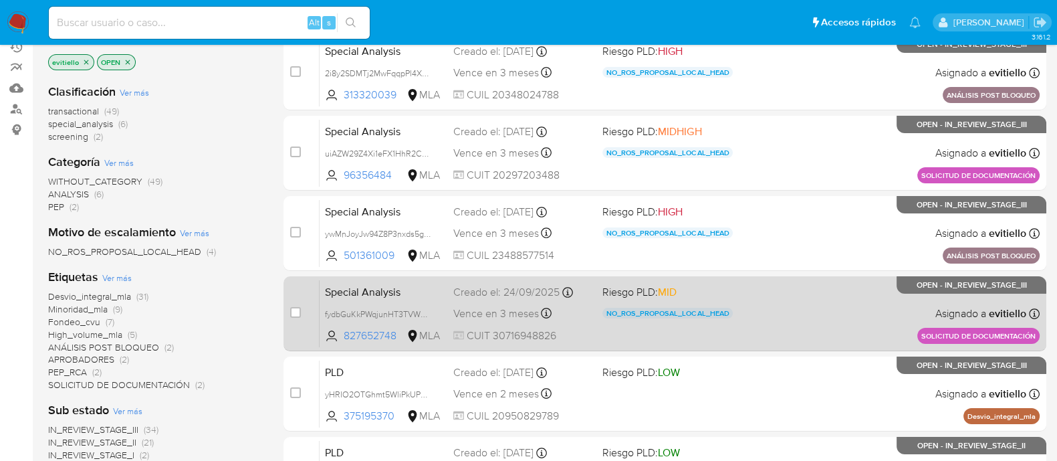
scroll to position [251, 0]
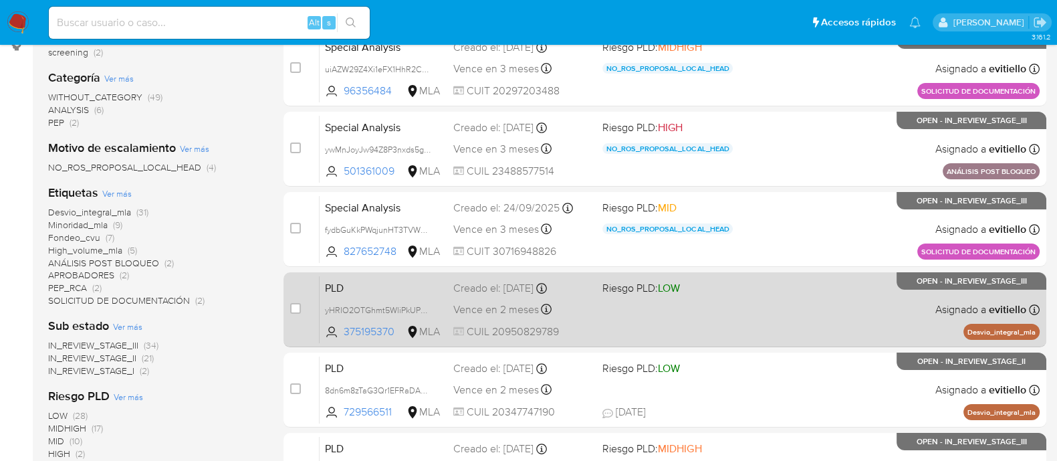
click at [798, 308] on div "PLD yHRIO2OTGhmt5WliPkUPGuec 375195370 MLA Riesgo PLD: LOW Creado el: 12/09/202…" at bounding box center [680, 310] width 720 height 68
click at [294, 309] on input "checkbox" at bounding box center [295, 308] width 11 height 11
checkbox input "true"
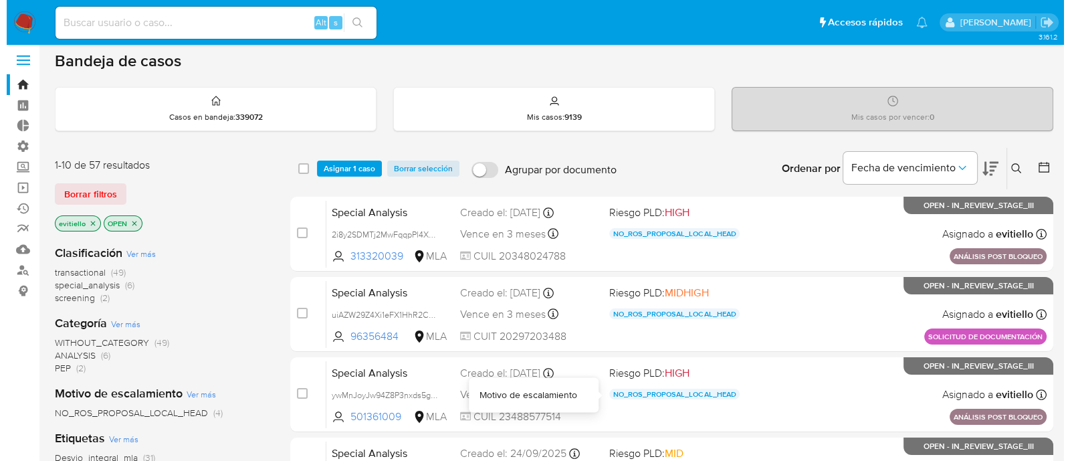
scroll to position [0, 0]
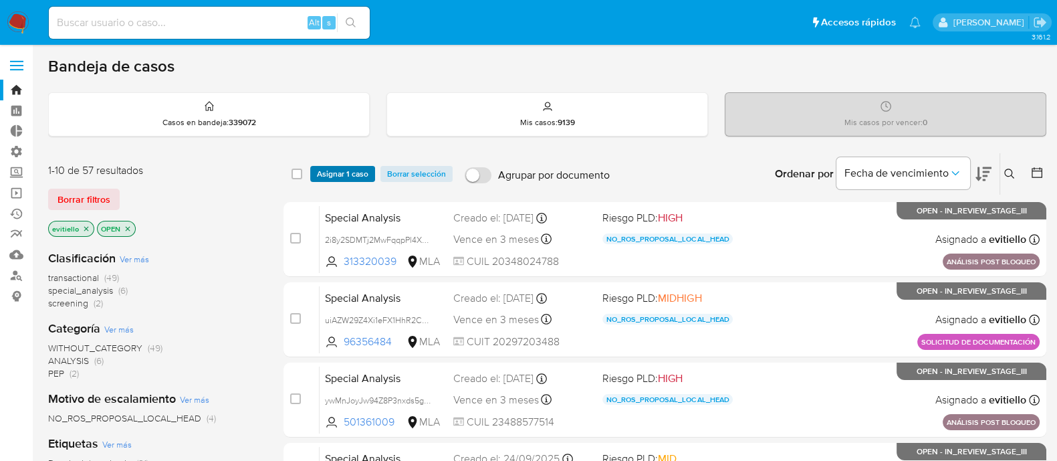
click at [355, 169] on span "Asignar 1 caso" at bounding box center [342, 173] width 51 height 13
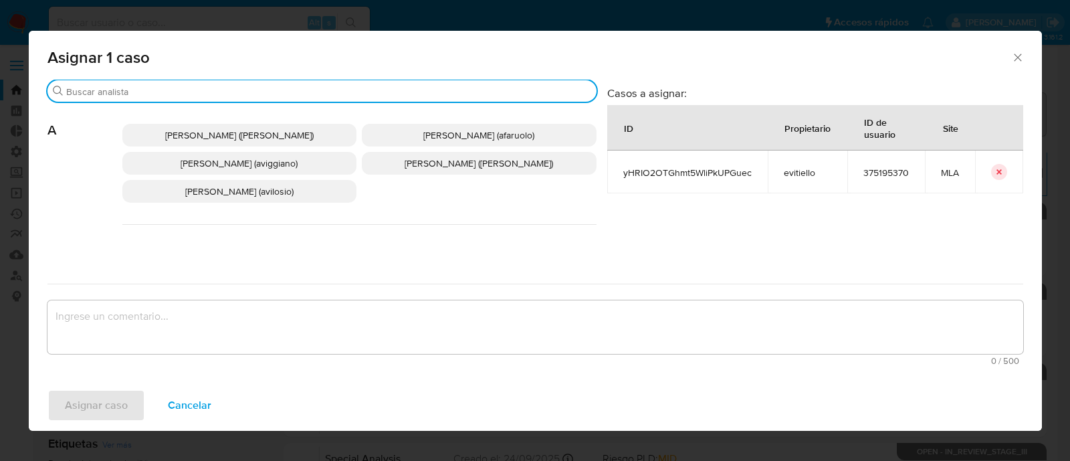
click at [163, 92] on input "Buscar" at bounding box center [328, 92] width 525 height 12
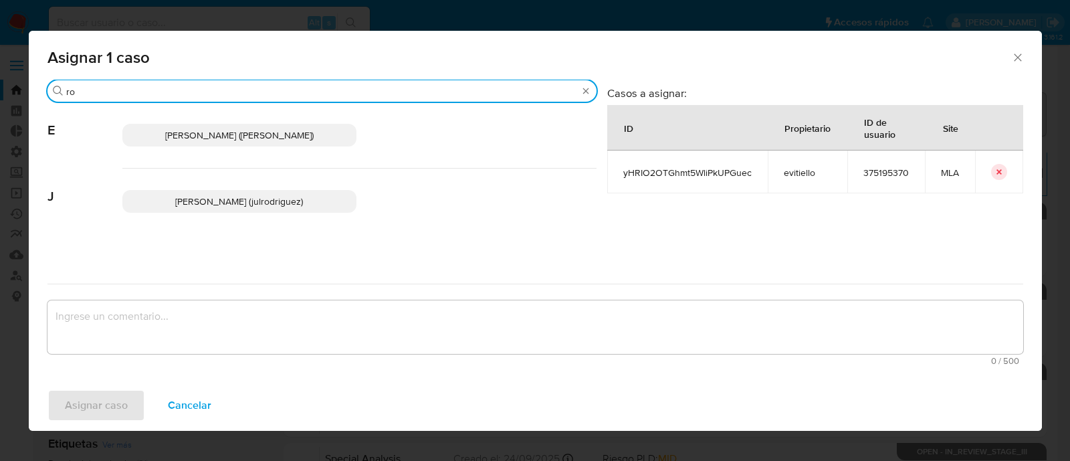
type input "rox"
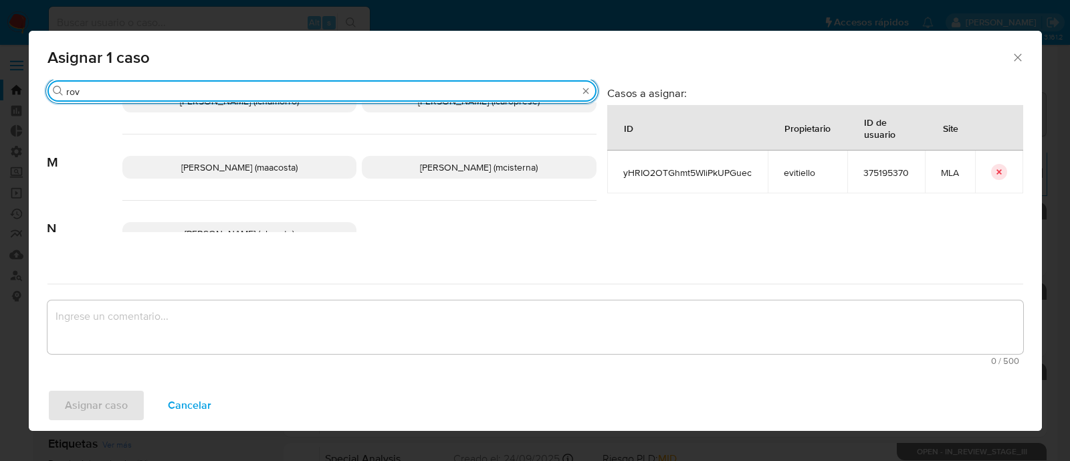
scroll to position [151, 0]
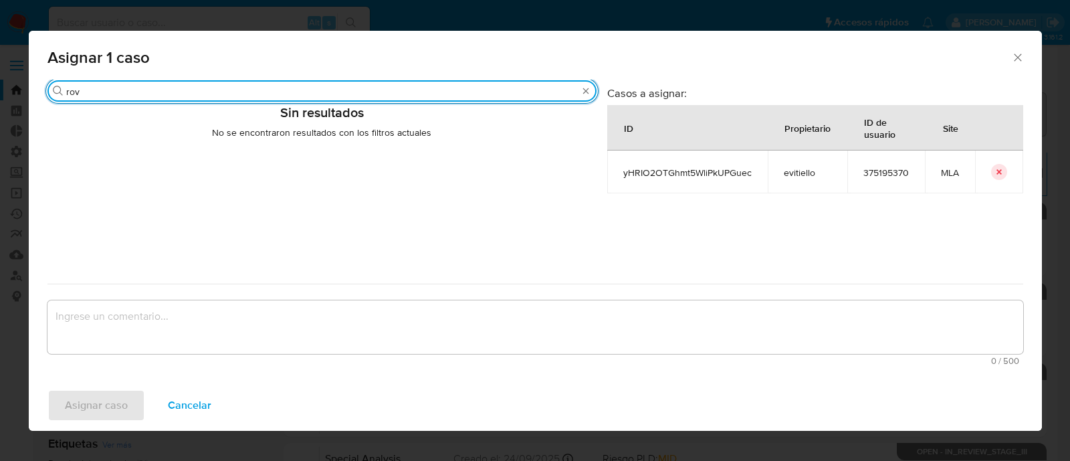
click at [0, 88] on div "Asignar 1 caso Buscar rov Sin resultados No se encontraron resultados con los f…" at bounding box center [535, 230] width 1070 height 461
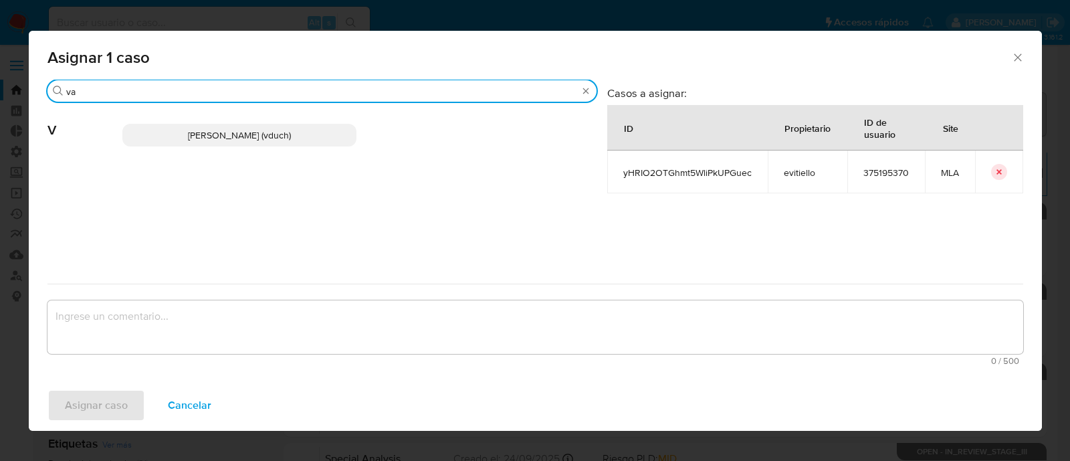
scroll to position [0, 0]
type input "va"
click at [1024, 55] on icon "Cerrar ventana" at bounding box center [1017, 57] width 13 height 13
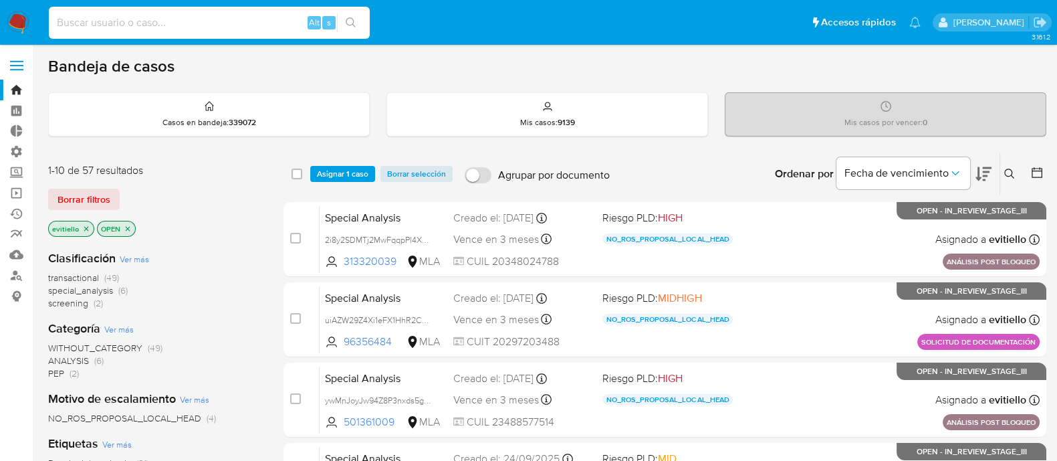
click at [251, 25] on input at bounding box center [209, 22] width 321 height 17
paste input "820607110"
click at [350, 21] on icon "search-icon" at bounding box center [351, 22] width 11 height 11
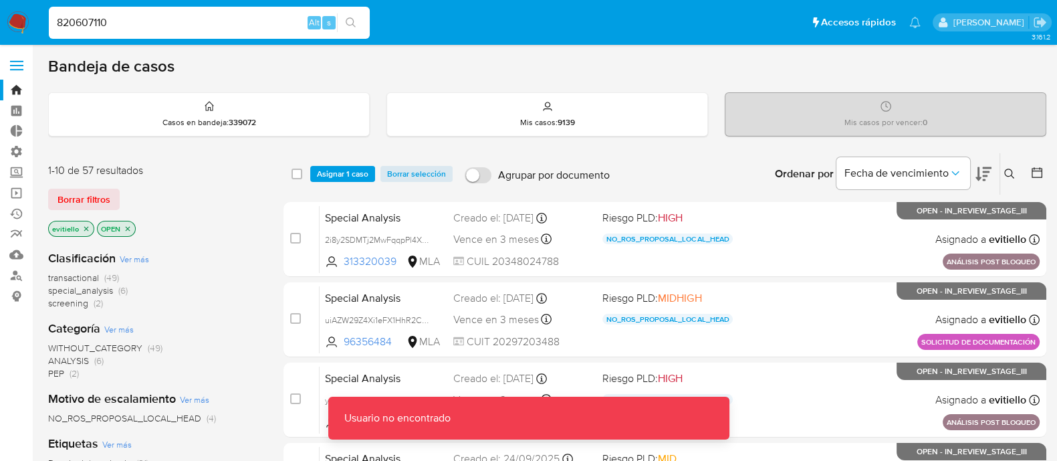
click at [238, 25] on input "820607110" at bounding box center [209, 22] width 321 height 17
type input "820607110"
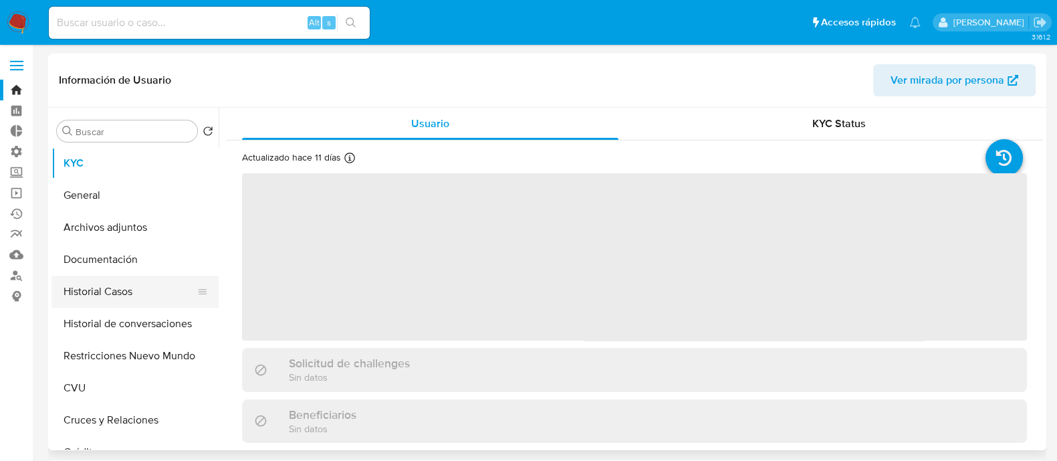
click at [160, 292] on button "Historial Casos" at bounding box center [129, 292] width 156 height 32
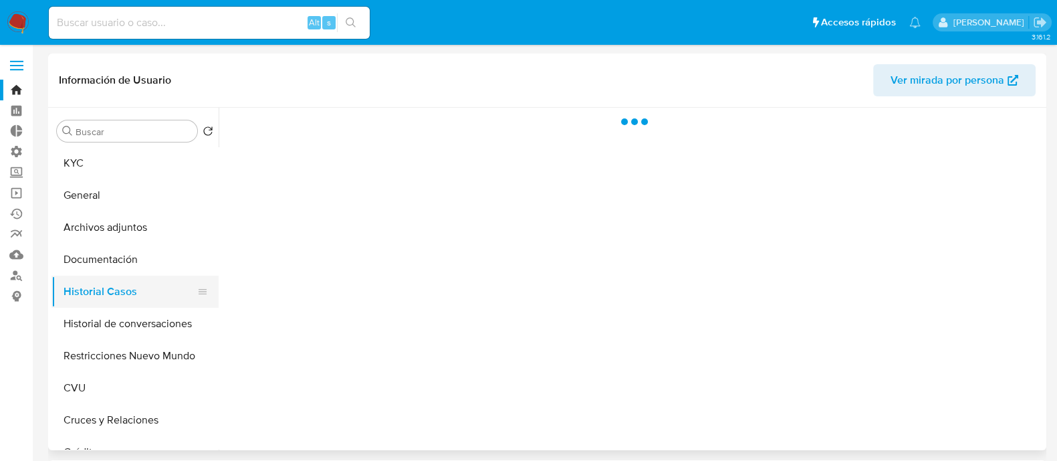
select select "10"
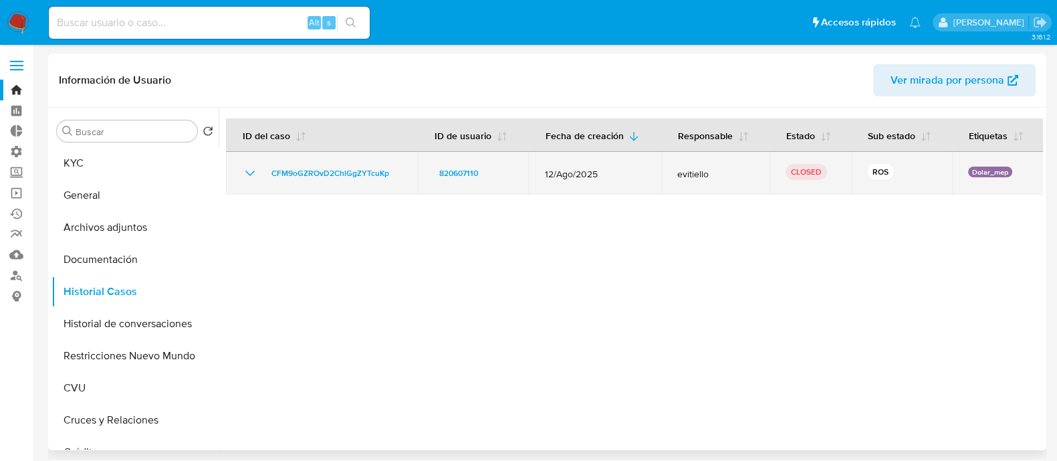
click at [252, 170] on icon "Mostrar/Ocultar" at bounding box center [250, 173] width 16 height 16
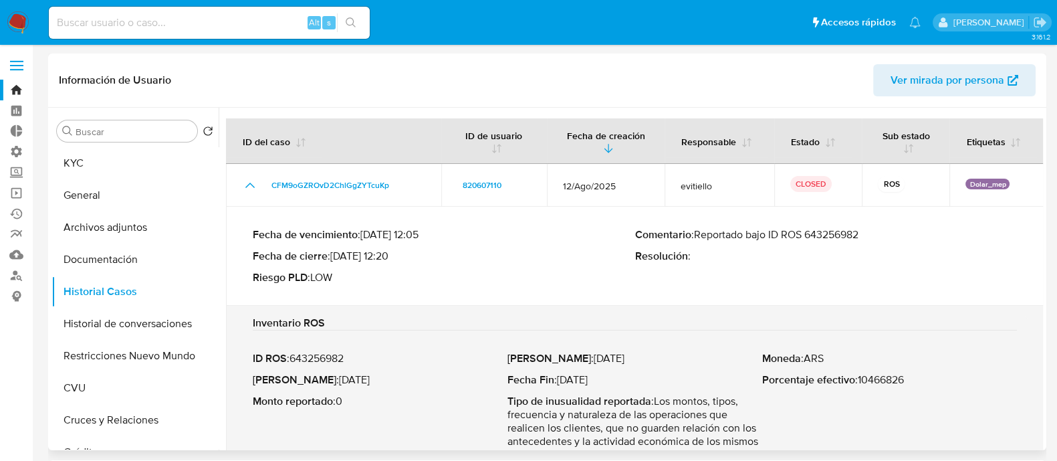
click at [837, 235] on p "Comentario : Reportado bajo ID ROS 643256982" at bounding box center [826, 234] width 382 height 13
click at [95, 169] on button "KYC" at bounding box center [129, 163] width 156 height 32
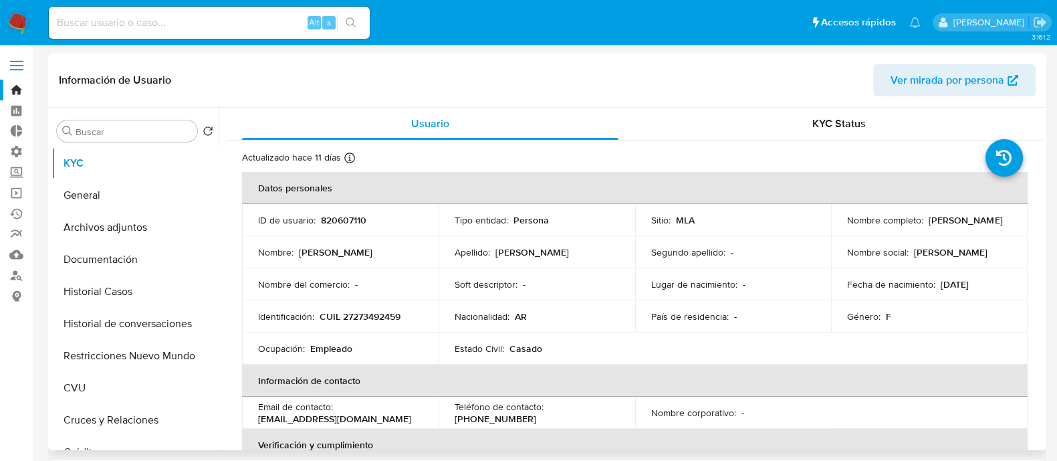
click at [340, 217] on p "820607110" at bounding box center [343, 220] width 45 height 12
copy p "820607110"
click at [166, 292] on button "Historial Casos" at bounding box center [129, 292] width 156 height 32
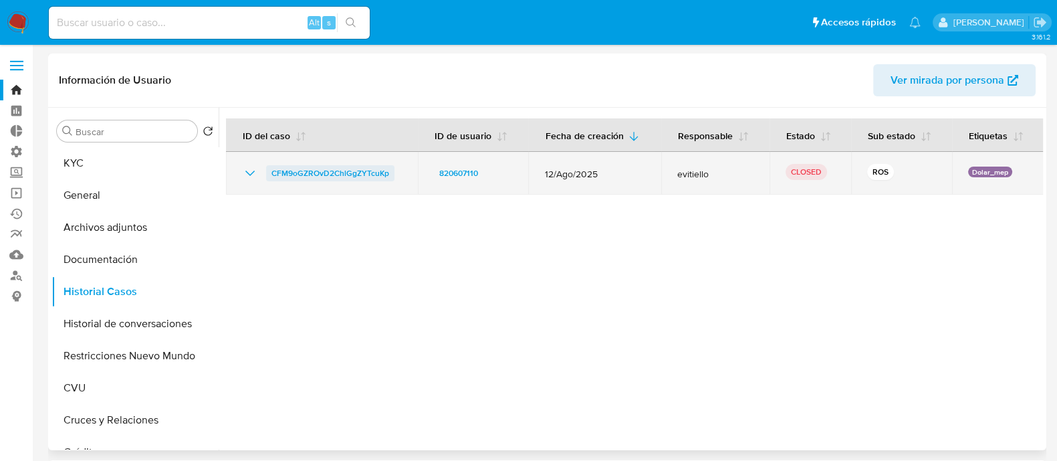
drag, startPoint x: 257, startPoint y: 172, endPoint x: 287, endPoint y: 189, distance: 34.4
click at [257, 172] on icon "Mostrar/Ocultar" at bounding box center [250, 173] width 16 height 16
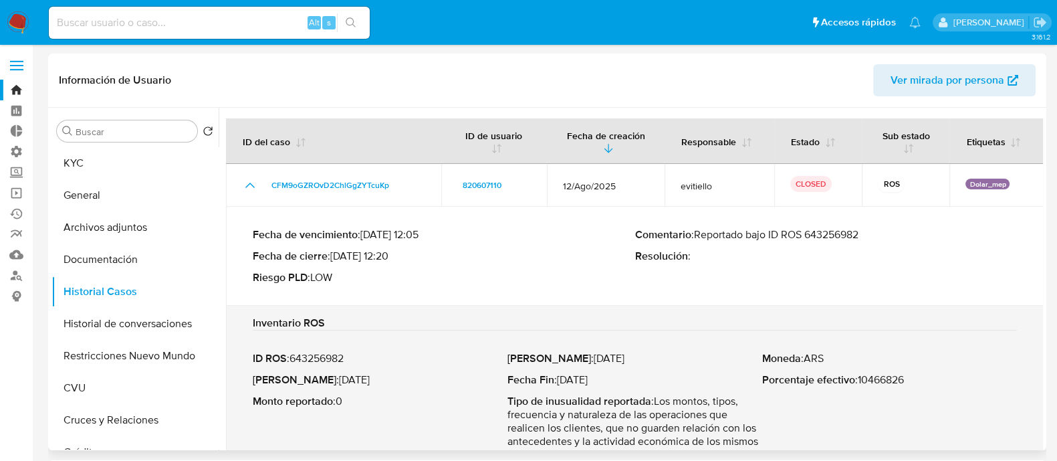
click at [823, 233] on p "Comentario : Reportado bajo ID ROS 643256982" at bounding box center [826, 234] width 382 height 13
drag, startPoint x: 156, startPoint y: 234, endPoint x: 172, endPoint y: 241, distance: 17.0
click at [156, 234] on button "Archivos adjuntos" at bounding box center [129, 227] width 156 height 32
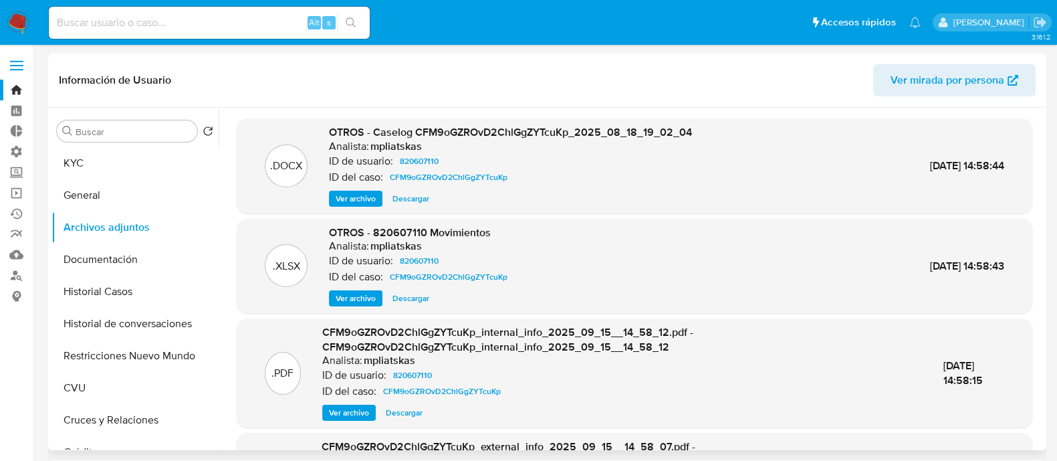
click at [339, 192] on span "Ver archivo" at bounding box center [356, 198] width 40 height 13
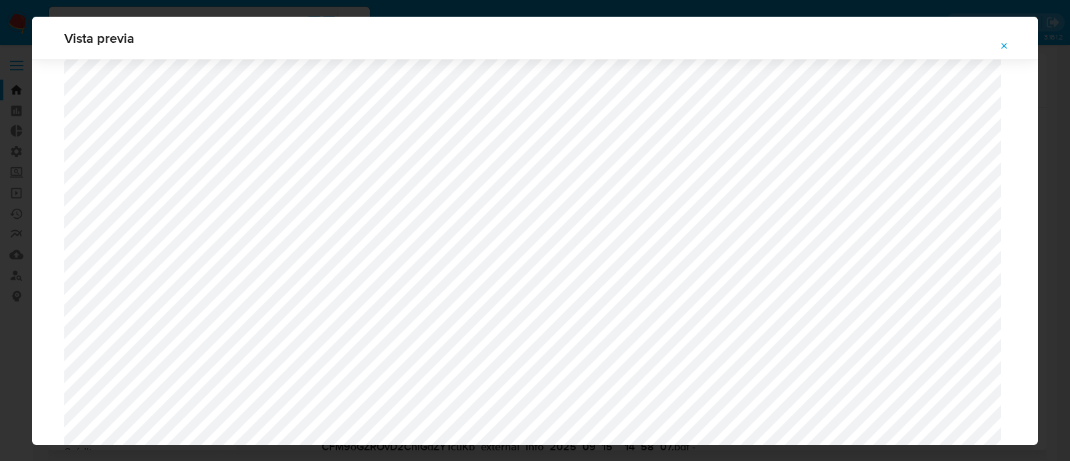
scroll to position [475, 0]
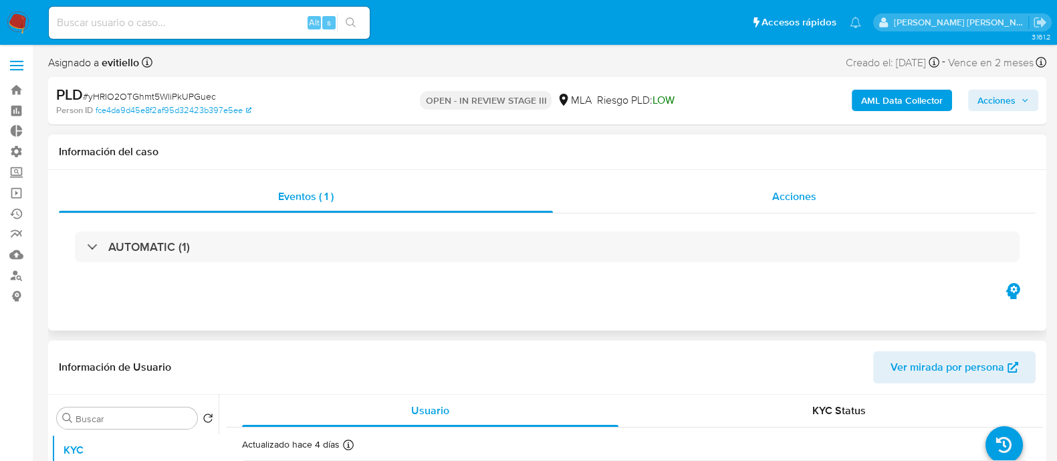
click at [724, 189] on div "Acciones" at bounding box center [794, 197] width 483 height 32
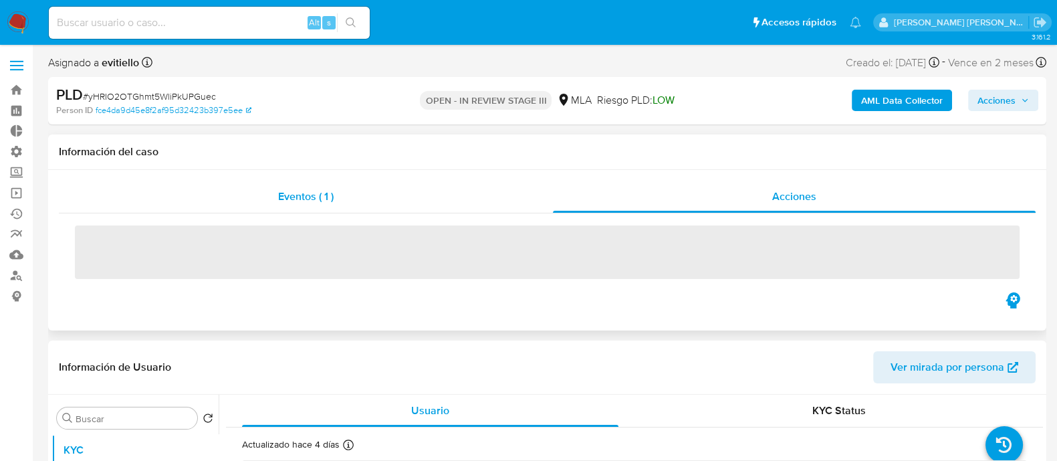
select select "10"
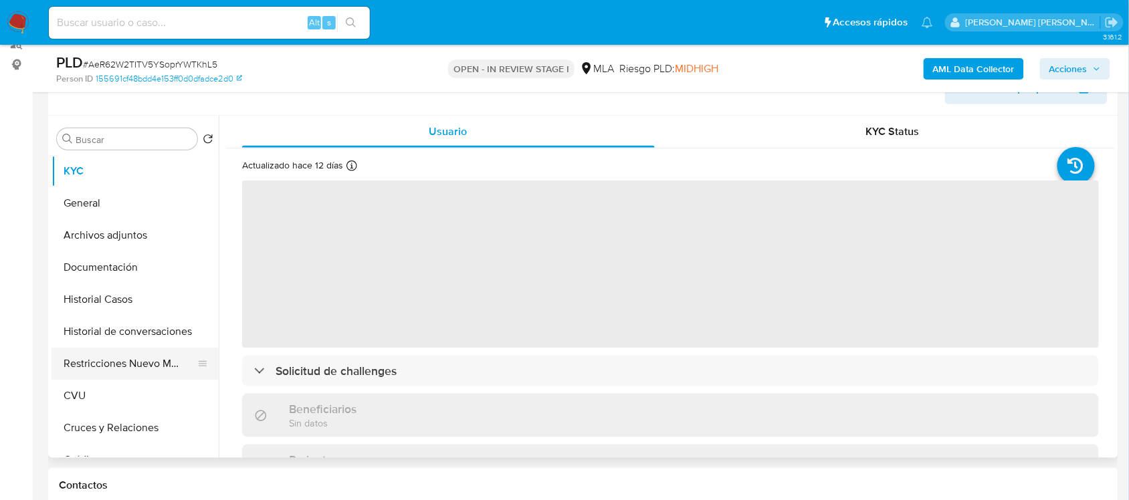
scroll to position [251, 0]
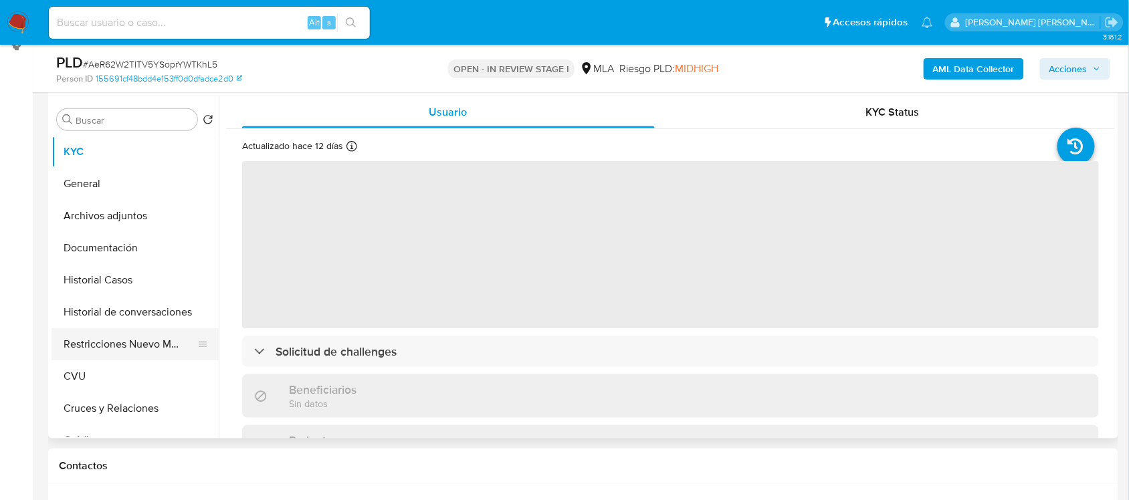
select select "10"
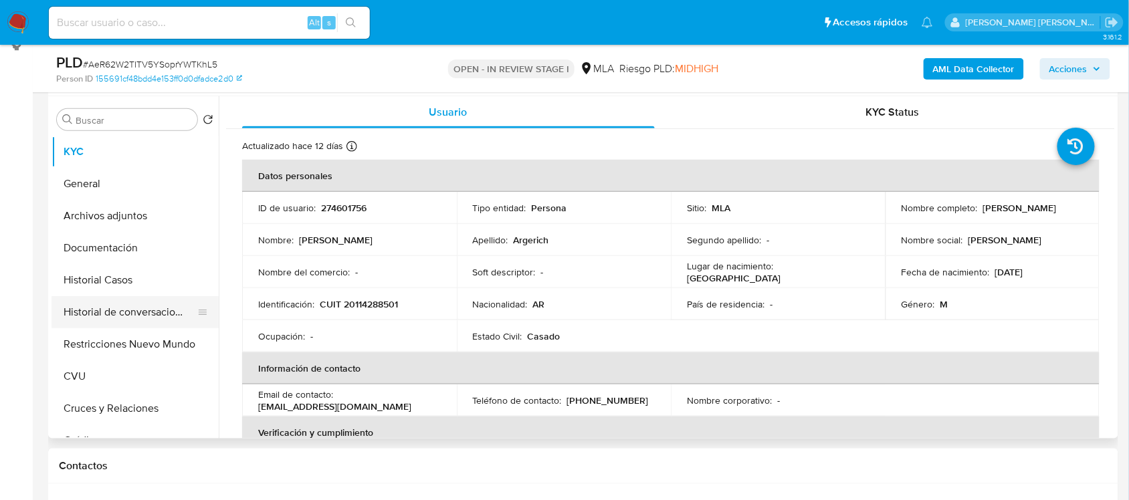
click at [179, 321] on button "Historial de conversaciones" at bounding box center [129, 312] width 156 height 32
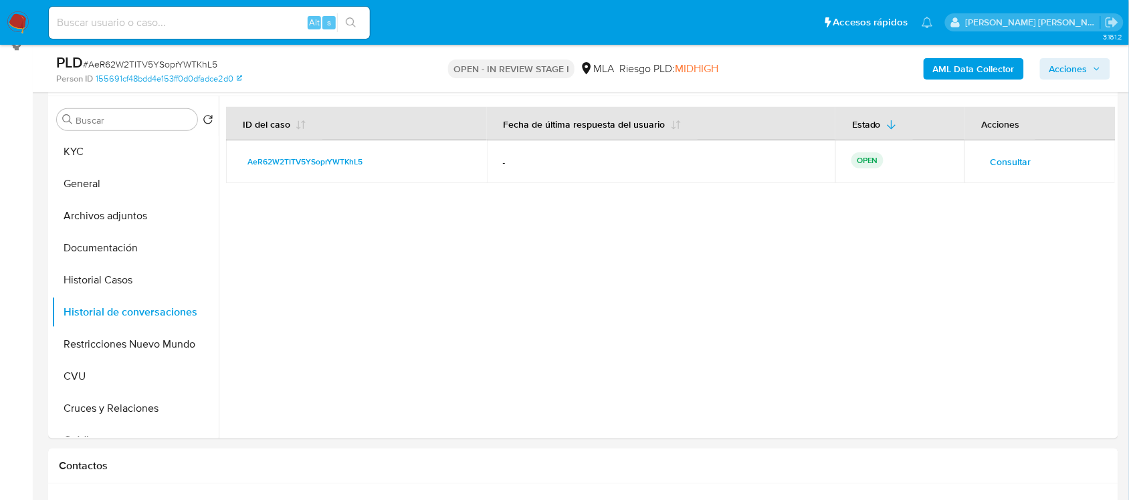
click at [166, 27] on input at bounding box center [209, 22] width 321 height 17
paste input "820607110"
type input "820607110"
click at [354, 17] on icon "search-icon" at bounding box center [351, 22] width 11 height 11
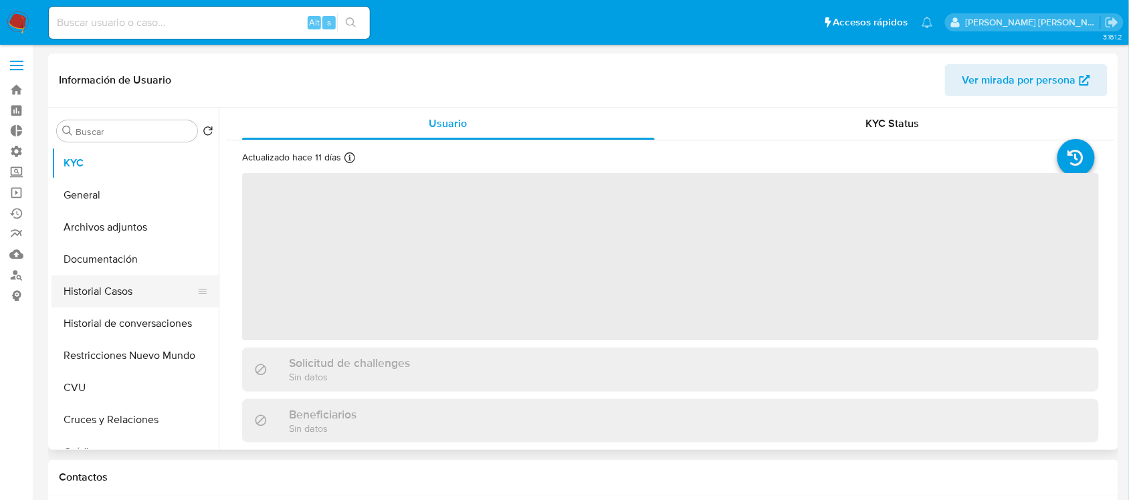
click at [157, 296] on button "Historial Casos" at bounding box center [129, 292] width 156 height 32
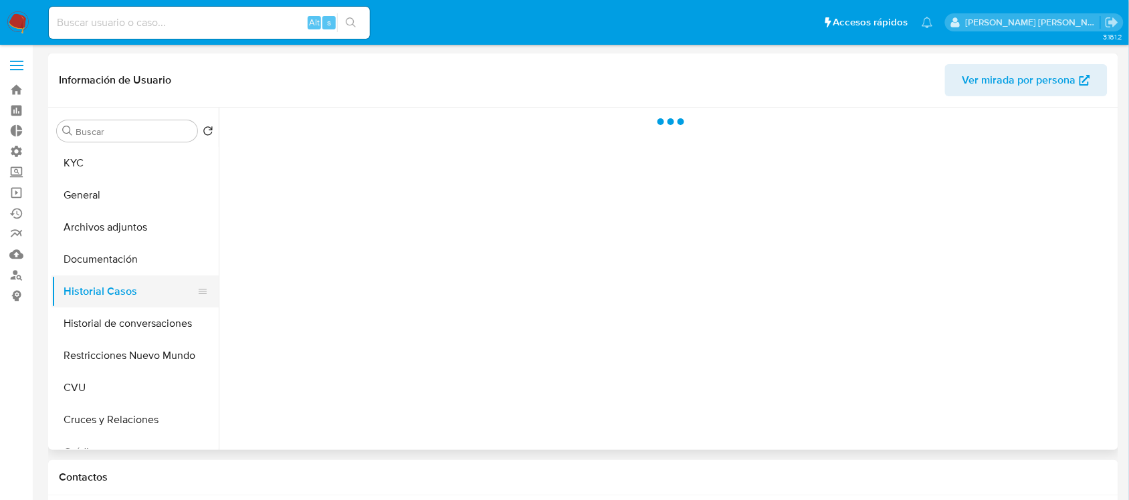
select select "10"
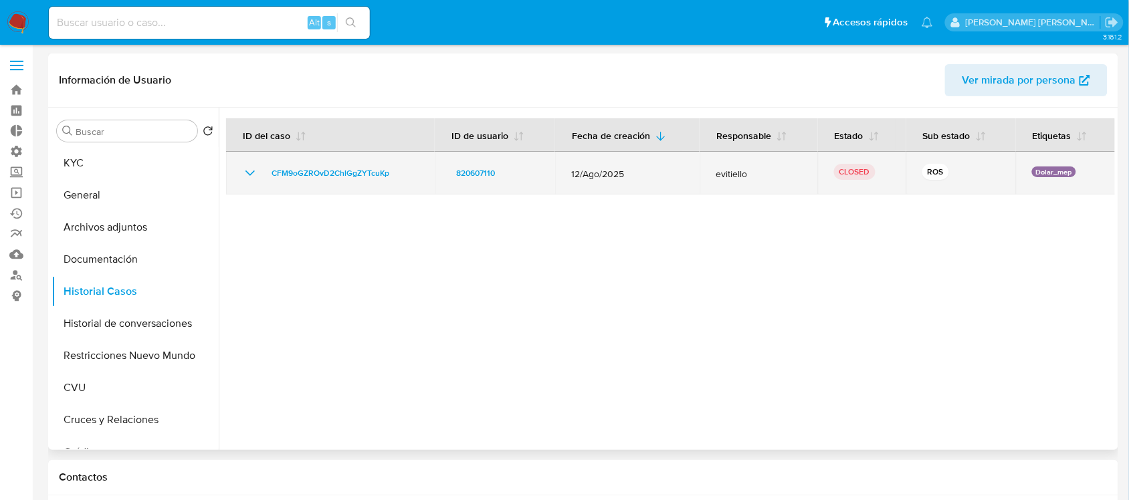
click at [251, 173] on icon "Mostrar/Ocultar" at bounding box center [250, 173] width 16 height 16
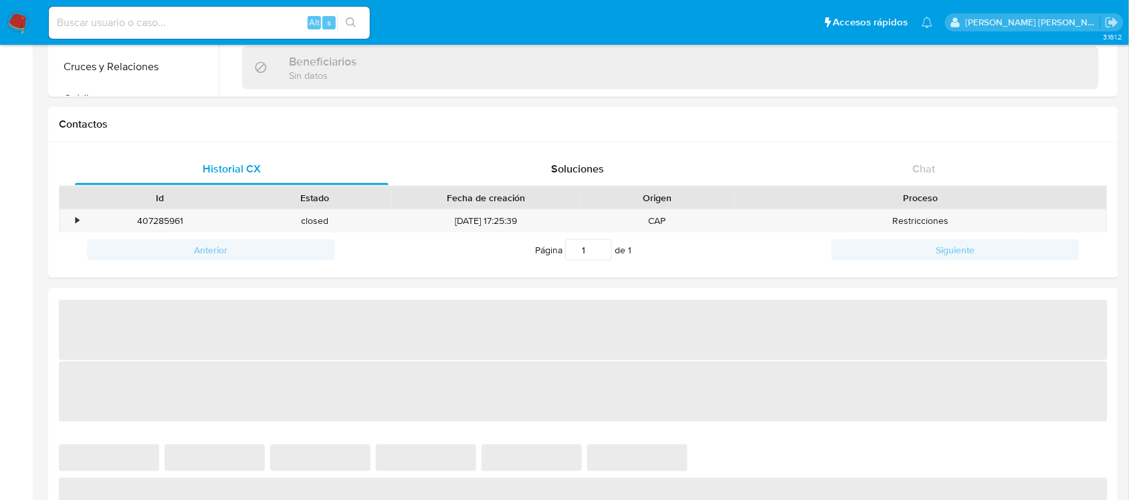
scroll to position [418, 0]
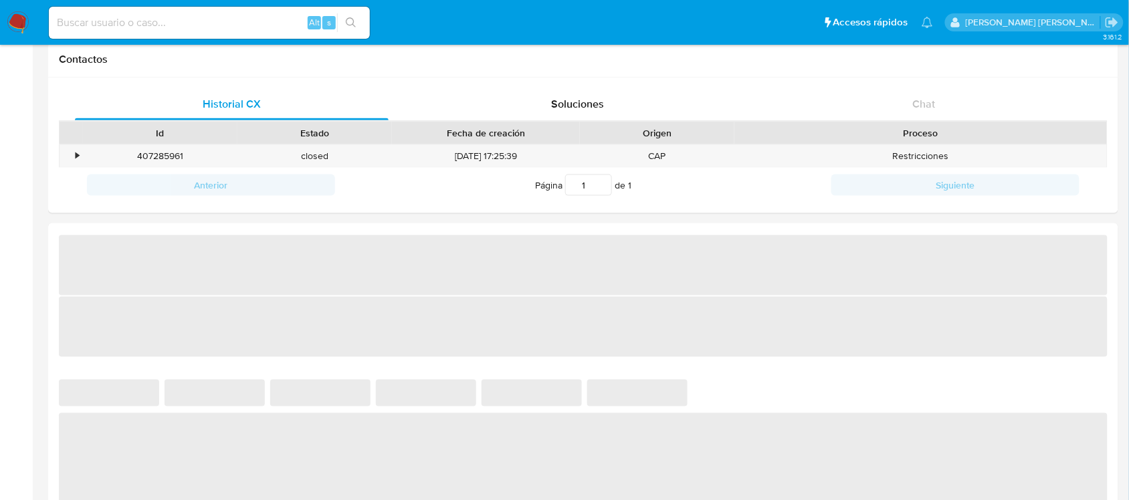
select select "10"
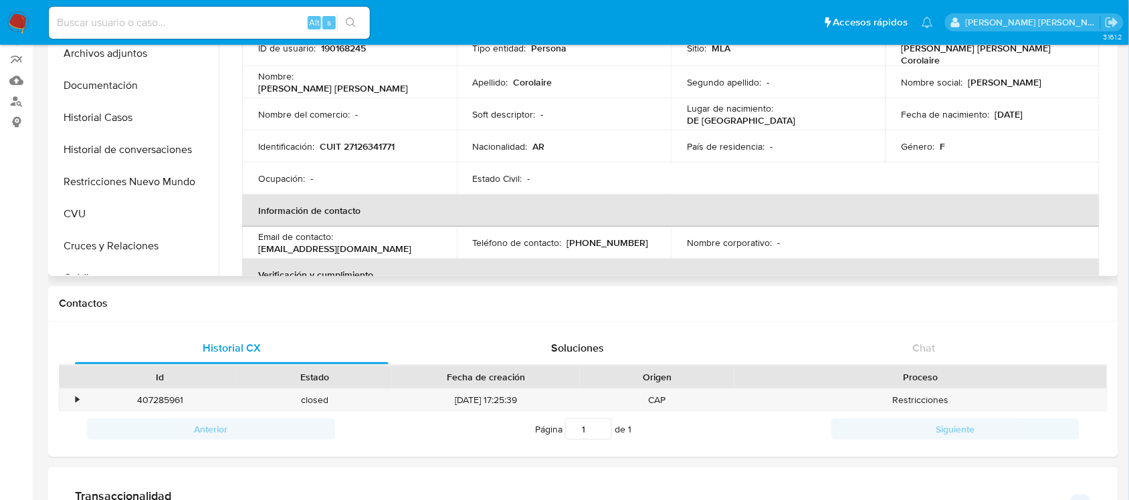
scroll to position [0, 0]
